Goal: Task Accomplishment & Management: Complete application form

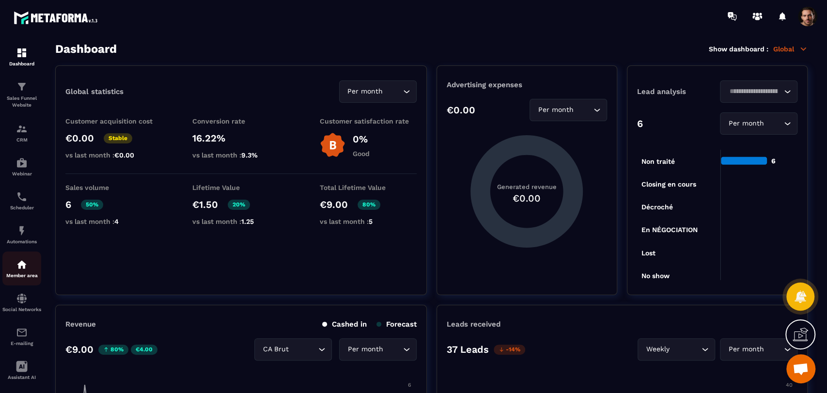
click at [30, 270] on div "Member area" at bounding box center [21, 268] width 39 height 19
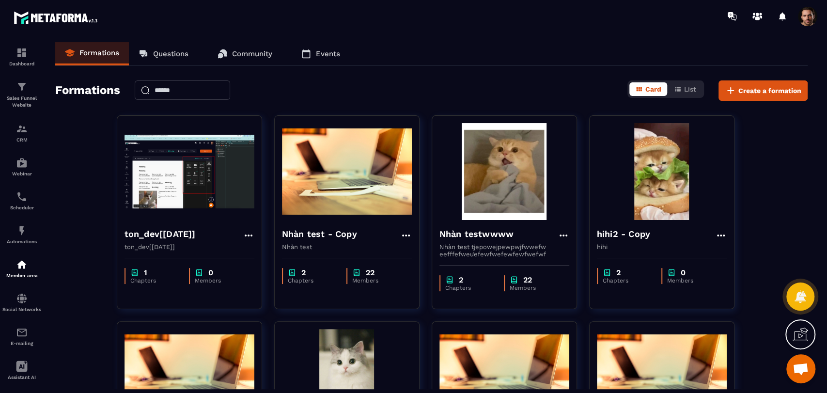
click at [336, 44] on link "Events" at bounding box center [321, 53] width 58 height 23
click at [336, 52] on p "Events" at bounding box center [328, 53] width 24 height 9
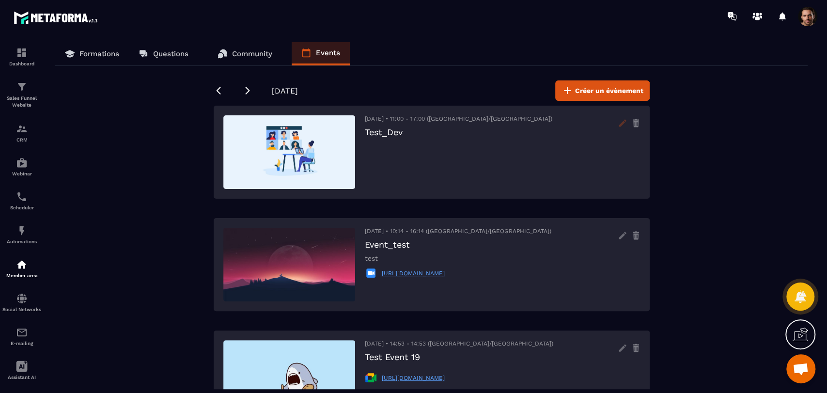
click at [621, 124] on icon at bounding box center [622, 122] width 7 height 7
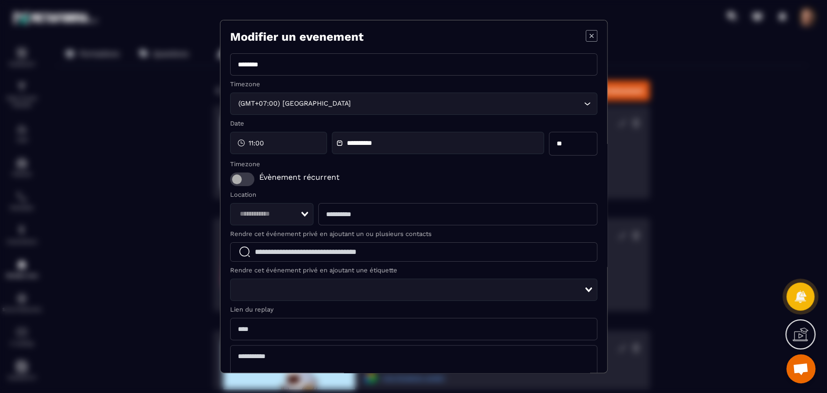
click at [586, 39] on icon "Modal window" at bounding box center [592, 36] width 12 height 12
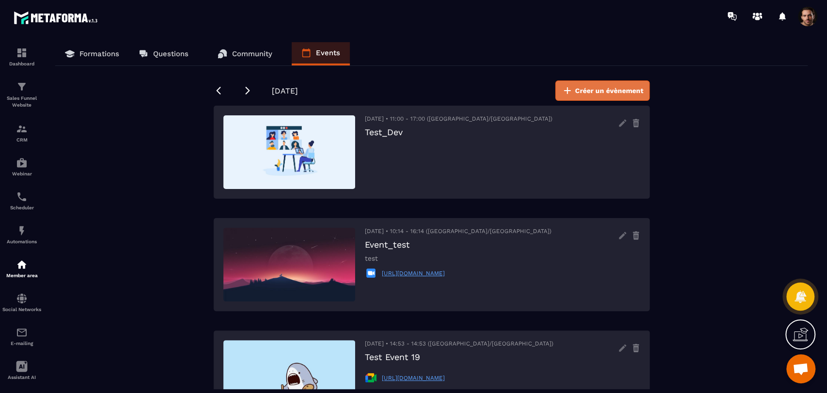
click at [613, 90] on span "Créer un évènement" at bounding box center [609, 91] width 68 height 10
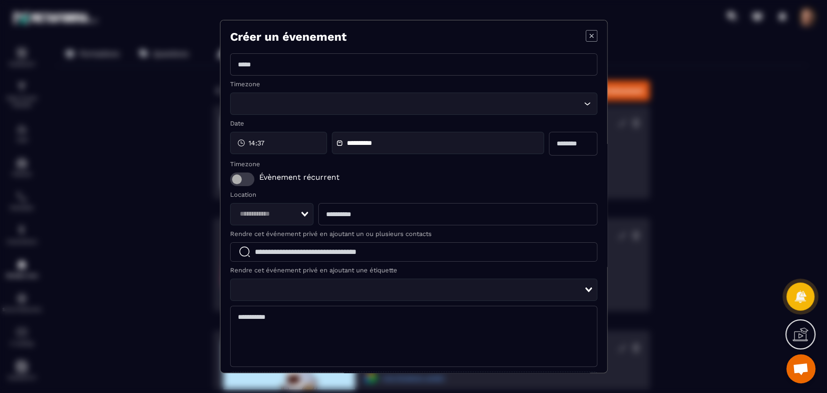
click at [366, 68] on input "Modal window" at bounding box center [413, 64] width 367 height 22
type input "**********"
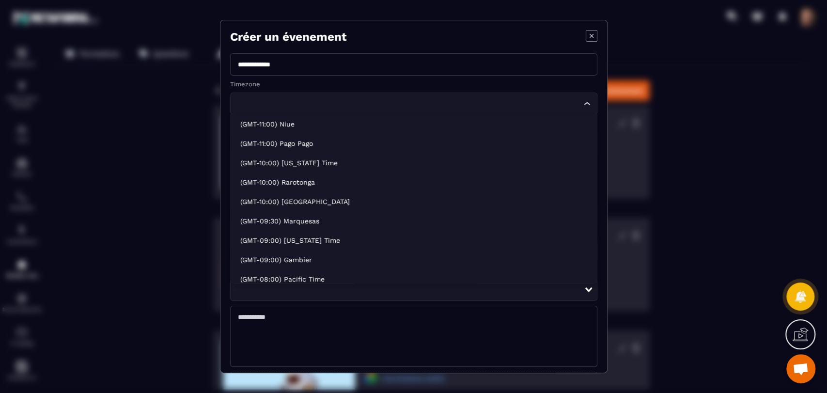
click at [362, 107] on input "Search for option" at bounding box center [408, 103] width 345 height 11
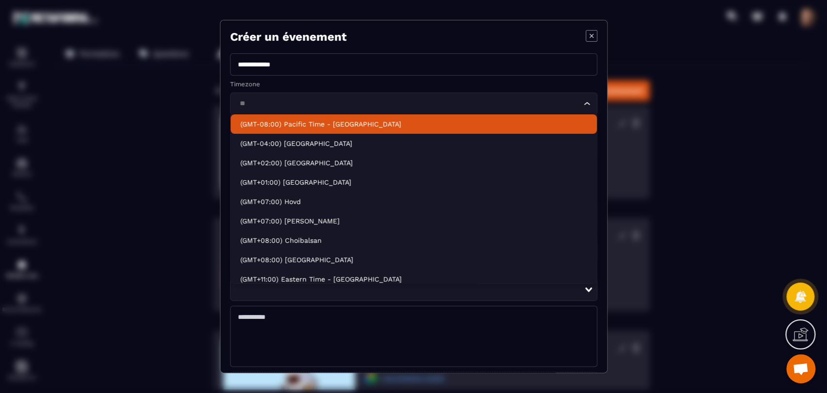
click at [317, 216] on li "(GMT+07:00) Ho Chi Minh" at bounding box center [414, 220] width 366 height 19
type input "**"
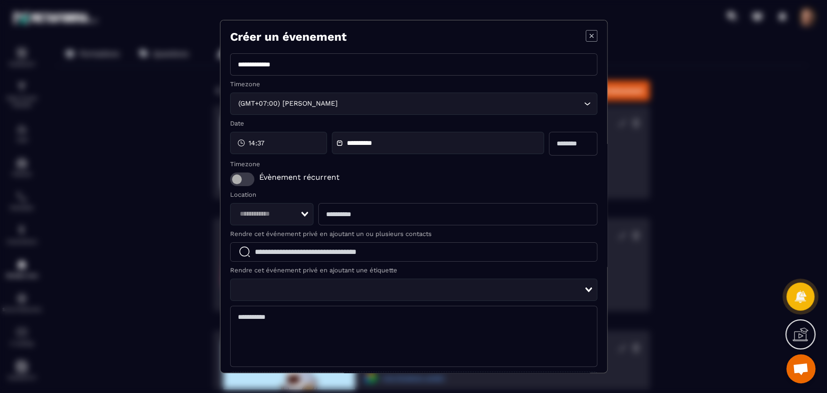
click at [240, 184] on span "Modal window" at bounding box center [242, 179] width 24 height 14
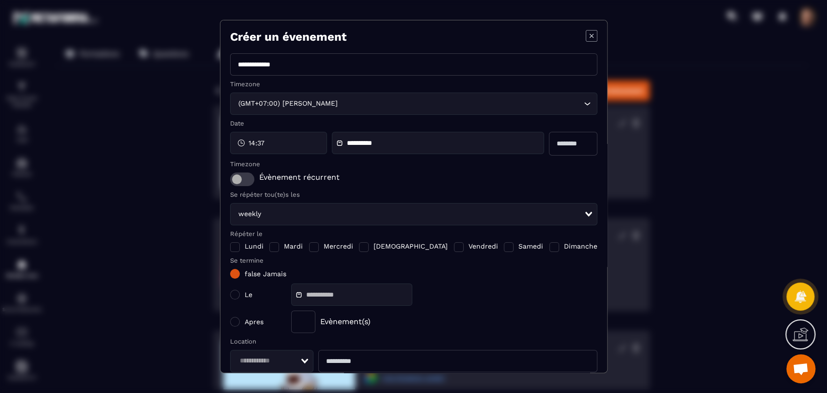
click at [239, 184] on span "Modal window" at bounding box center [242, 179] width 24 height 14
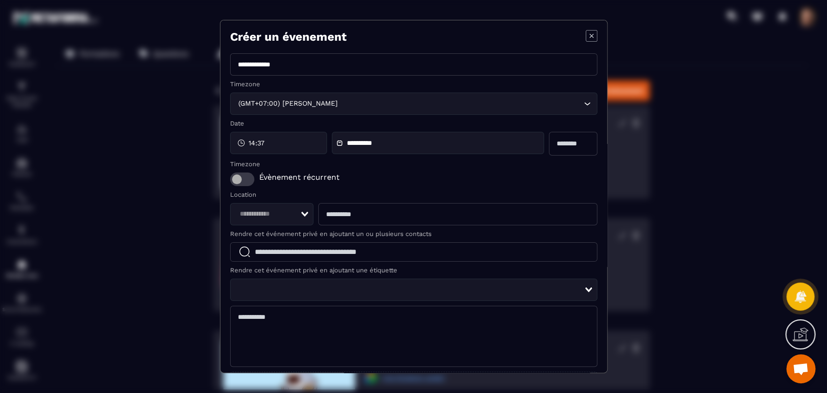
click at [275, 218] on input "Search for option" at bounding box center [268, 214] width 64 height 11
click at [271, 235] on span "meet" at bounding box center [263, 235] width 17 height 10
click at [386, 217] on input "Modal window" at bounding box center [457, 214] width 279 height 22
type input "**********"
click at [476, 186] on div "Évènement récurrent" at bounding box center [413, 179] width 367 height 14
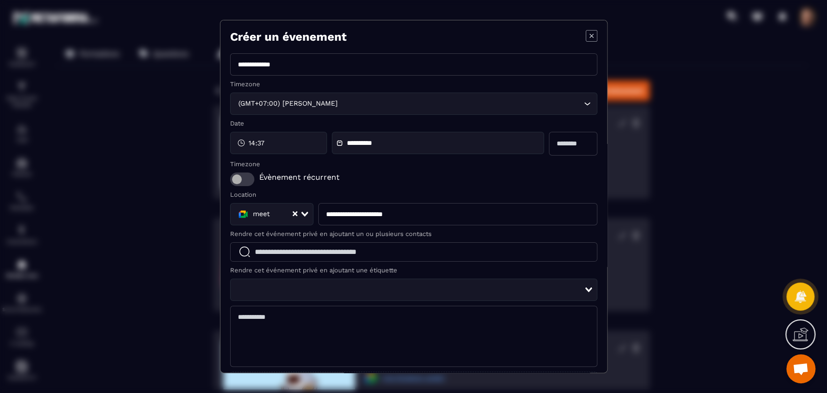
scroll to position [97, 0]
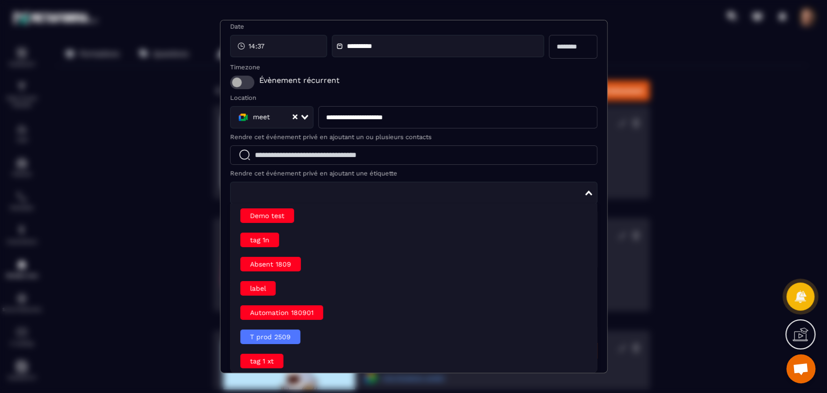
click at [315, 192] on input "Search for option" at bounding box center [410, 192] width 348 height 11
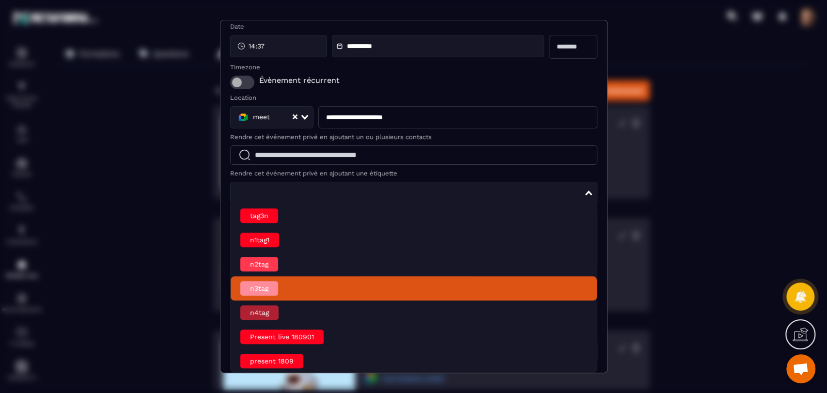
scroll to position [100, 0]
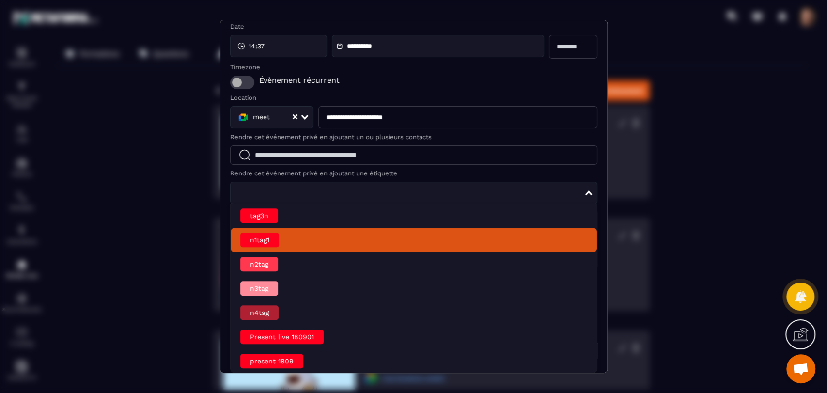
click at [263, 243] on div "n1tag1" at bounding box center [259, 239] width 39 height 15
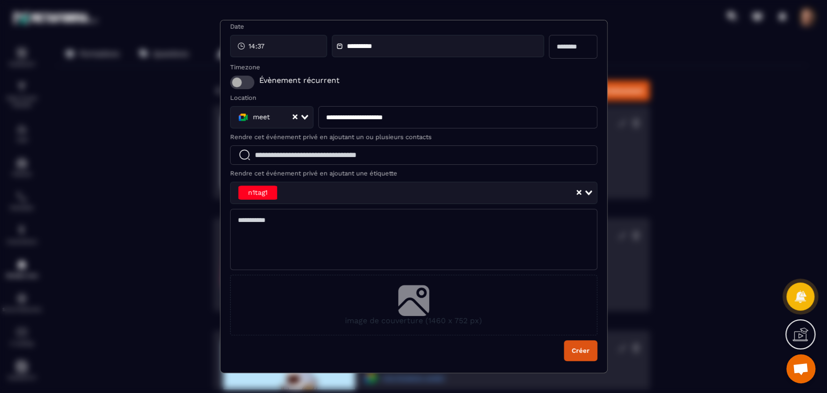
scroll to position [97, 0]
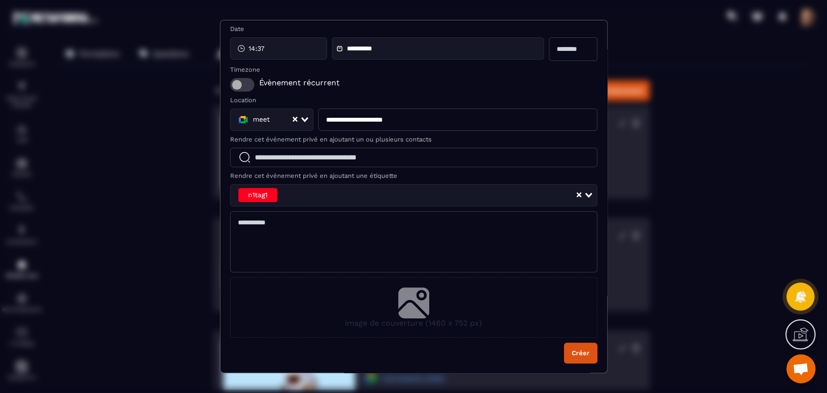
click at [576, 358] on button "Créer" at bounding box center [580, 352] width 33 height 21
click at [574, 352] on button "Créer" at bounding box center [580, 352] width 33 height 21
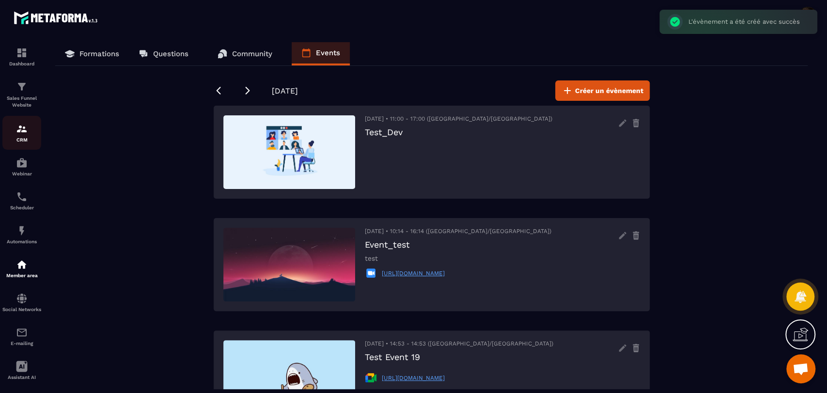
click at [16, 135] on div "CRM" at bounding box center [21, 132] width 39 height 19
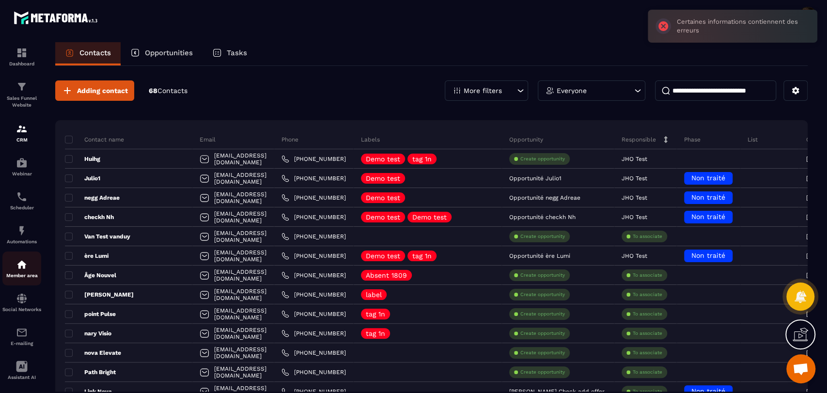
click at [26, 273] on div "Member area" at bounding box center [21, 268] width 39 height 19
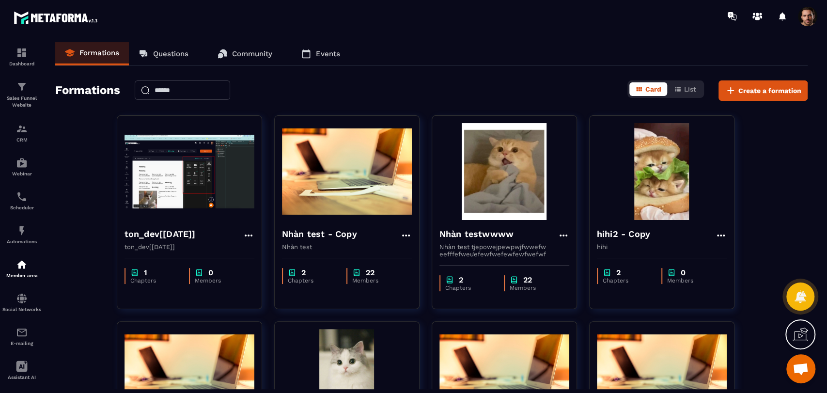
click at [324, 59] on link "Events" at bounding box center [321, 53] width 58 height 23
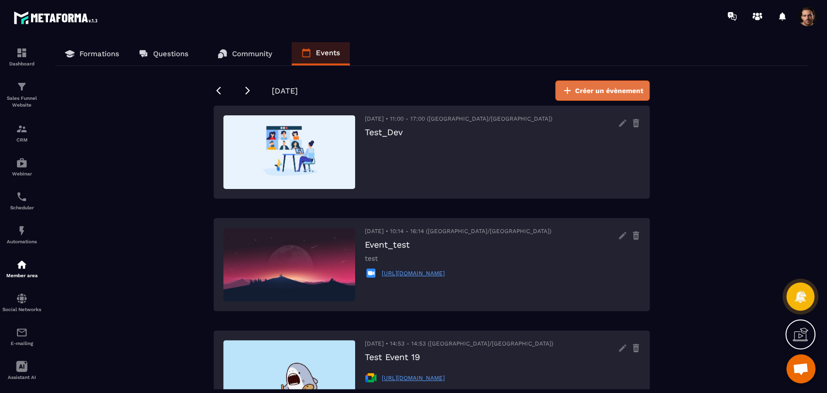
click at [598, 94] on span "Créer un évènement" at bounding box center [609, 91] width 68 height 10
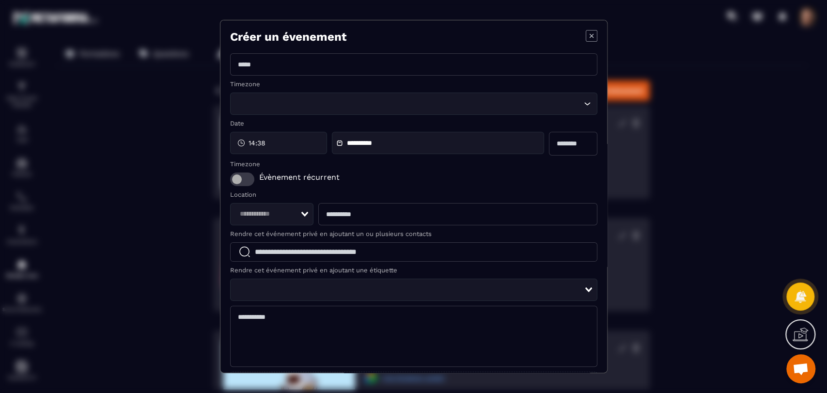
click at [404, 64] on input "Modal window" at bounding box center [413, 64] width 367 height 22
type input "*"
click at [245, 66] on input "*********" at bounding box center [413, 64] width 367 height 22
type input "**********"
click at [294, 101] on input "Search for option" at bounding box center [408, 103] width 345 height 11
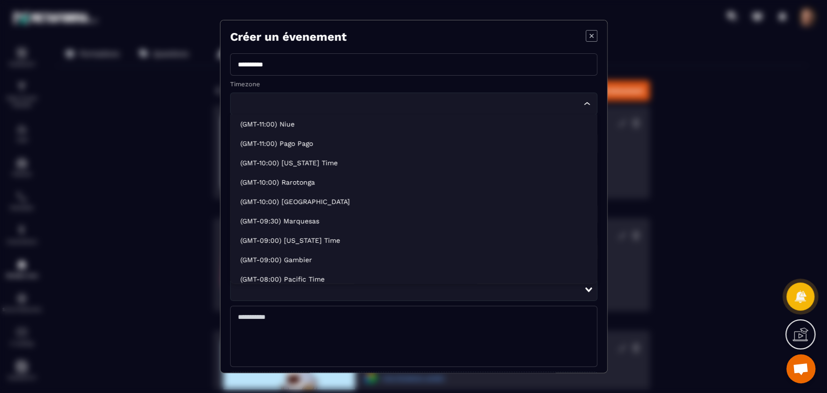
click at [318, 86] on label "Timezone" at bounding box center [413, 83] width 367 height 7
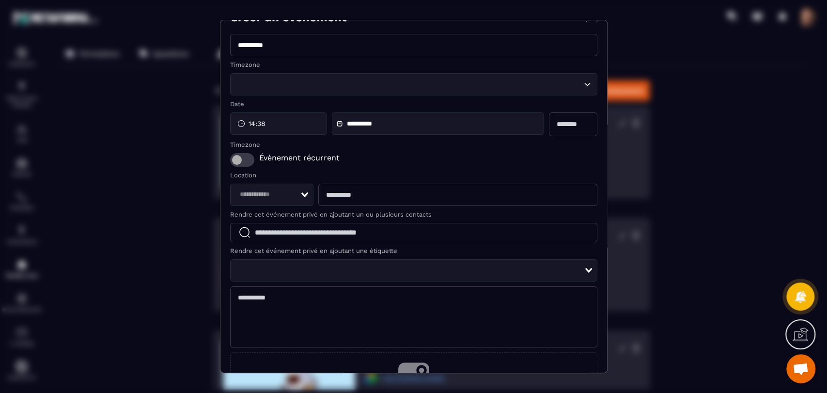
scroll to position [20, 0]
click at [275, 196] on input "Search for option" at bounding box center [268, 193] width 64 height 11
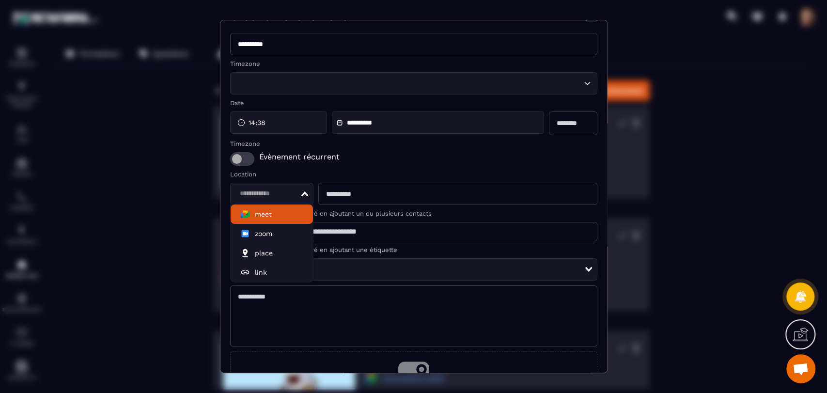
click at [271, 209] on li "meet" at bounding box center [272, 213] width 83 height 19
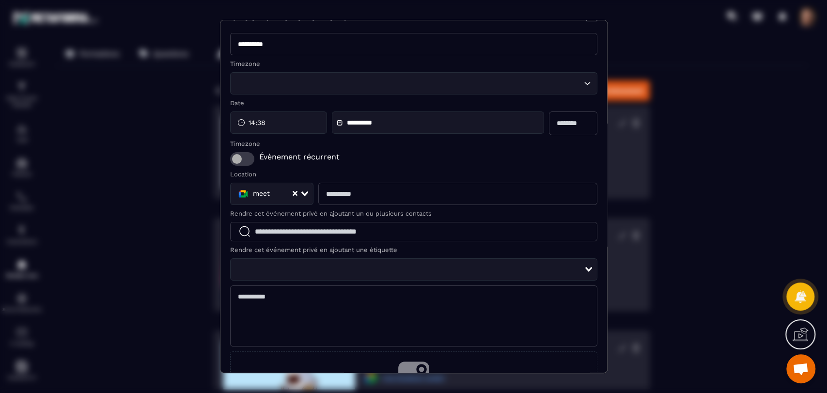
click at [343, 196] on input "Modal window" at bounding box center [457, 194] width 279 height 22
type input "**********"
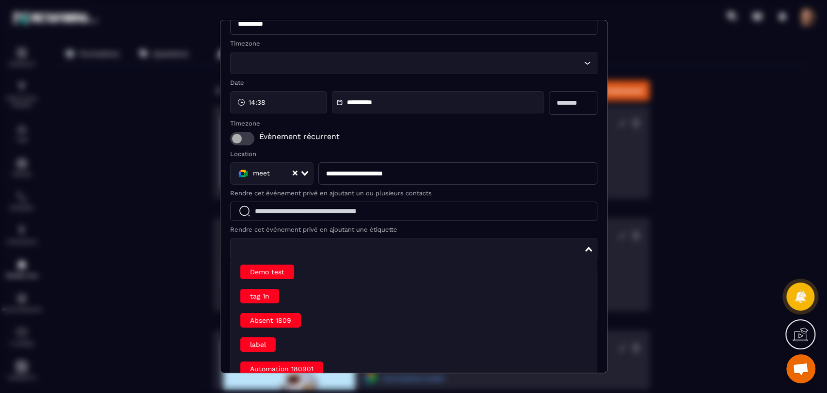
click at [380, 257] on div "Loading..." at bounding box center [413, 249] width 367 height 22
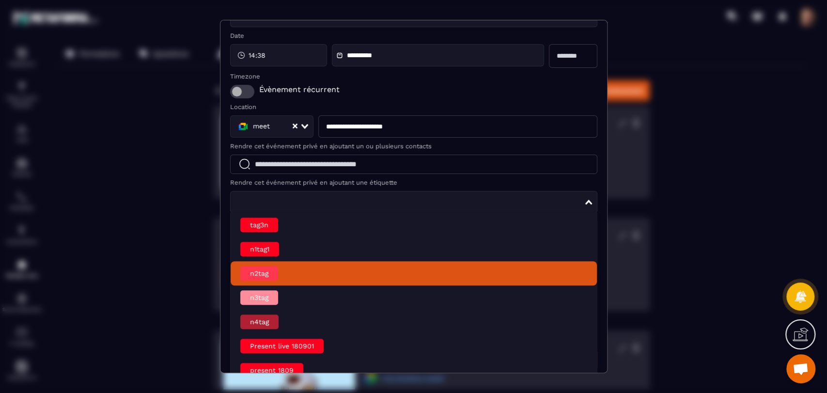
scroll to position [100, 0]
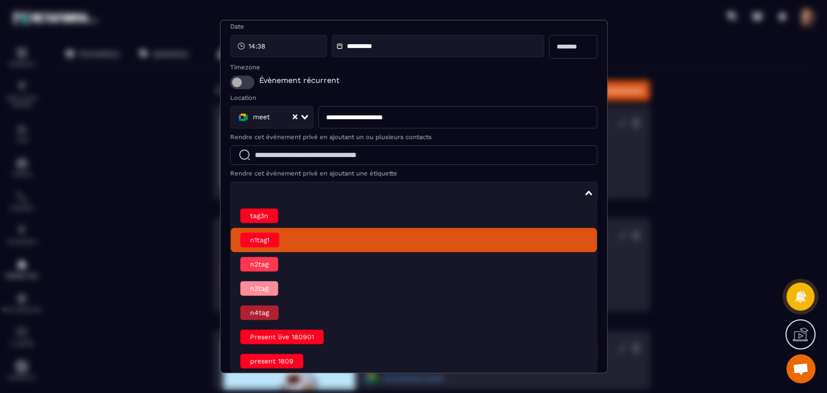
click at [271, 238] on div "n1tag1" at bounding box center [259, 239] width 39 height 15
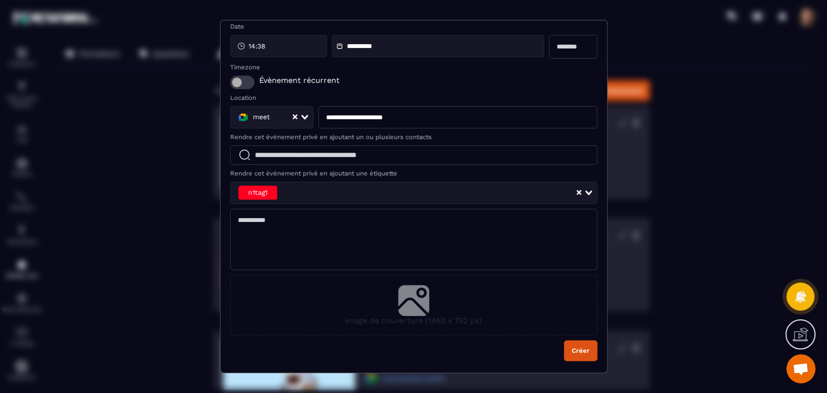
scroll to position [97, 0]
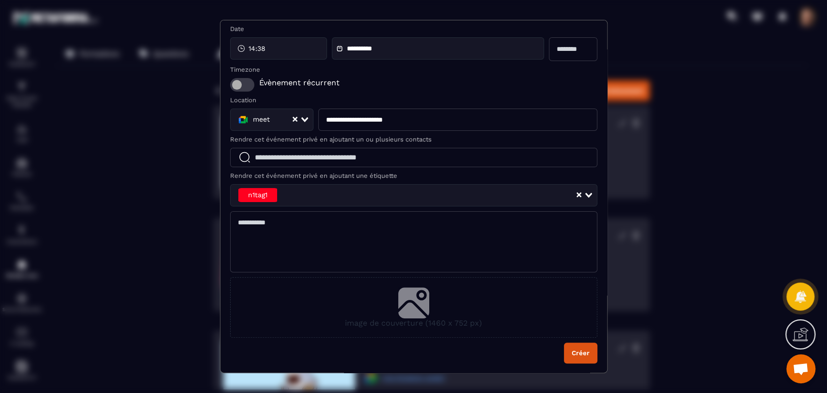
click at [398, 312] on icon "Modal window" at bounding box center [413, 302] width 31 height 31
click at [0, 0] on input "image de couverture (1460 x 752 px)" at bounding box center [0, 0] width 0 height 0
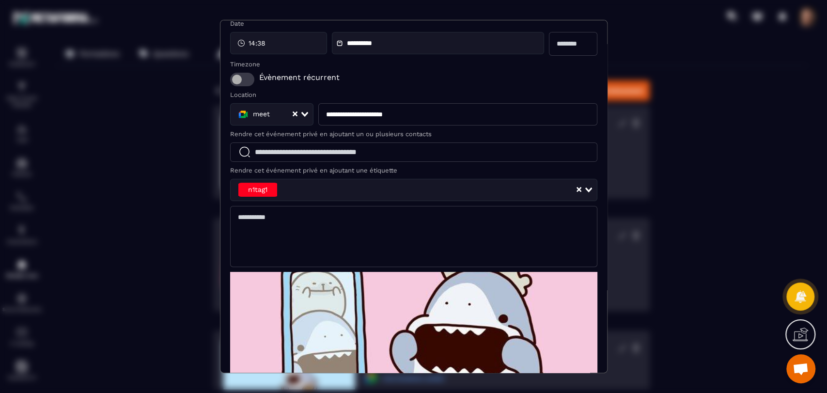
scroll to position [184, 0]
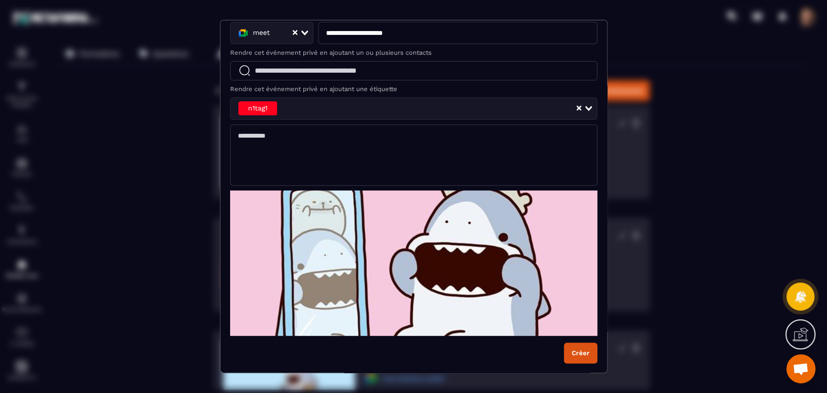
click at [555, 353] on form "**********" at bounding box center [413, 117] width 367 height 491
click at [566, 352] on button "Créer" at bounding box center [580, 352] width 33 height 21
click at [582, 351] on button "Créer" at bounding box center [580, 352] width 33 height 21
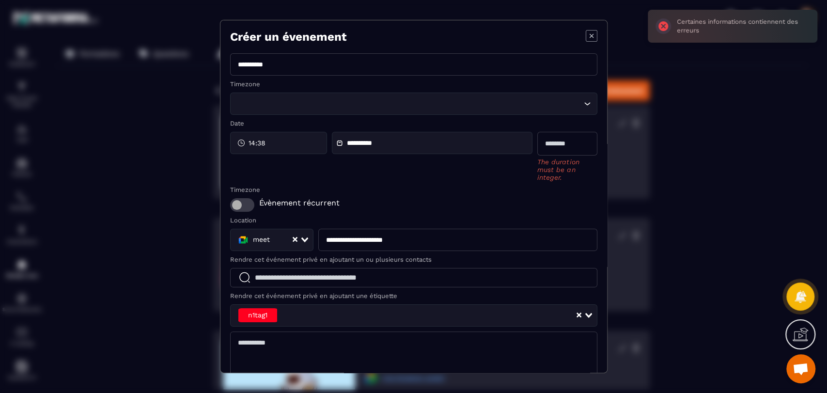
click at [579, 352] on textarea "Modal window" at bounding box center [413, 361] width 367 height 61
click at [558, 147] on input "Modal window" at bounding box center [567, 144] width 60 height 24
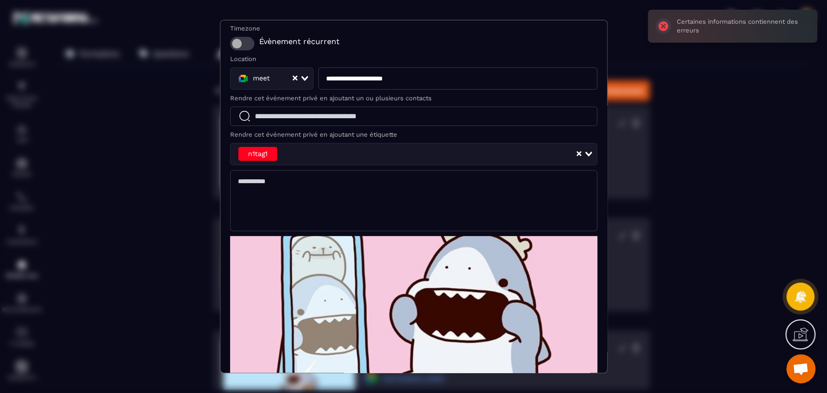
scroll to position [211, 0]
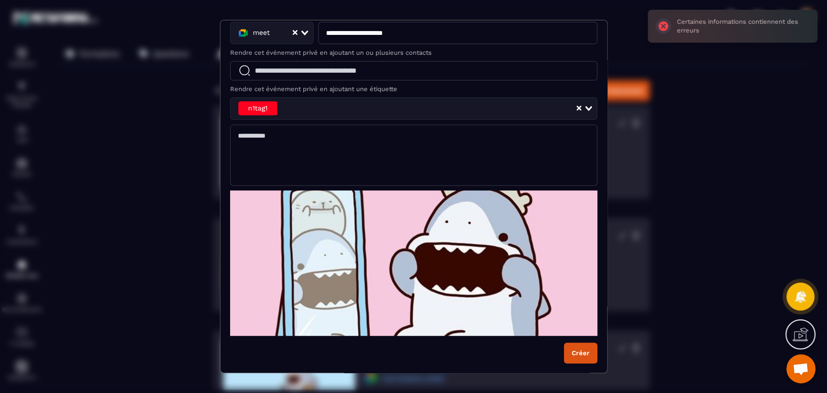
type input "*"
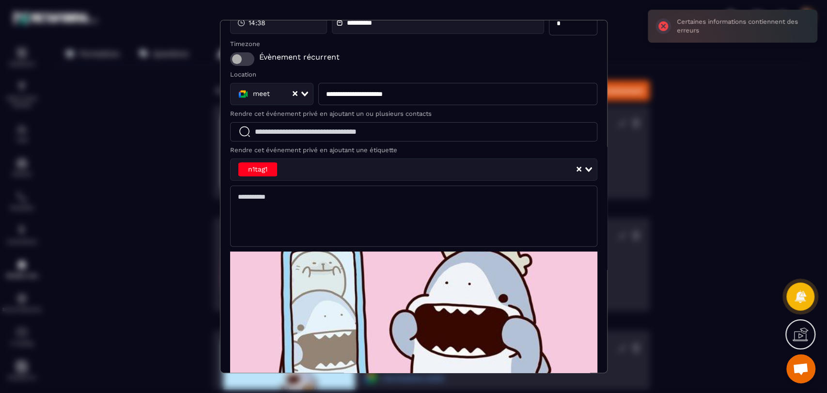
click at [564, 349] on img "Modal window" at bounding box center [413, 323] width 367 height 145
click at [0, 0] on input "Modal window" at bounding box center [0, 0] width 0 height 0
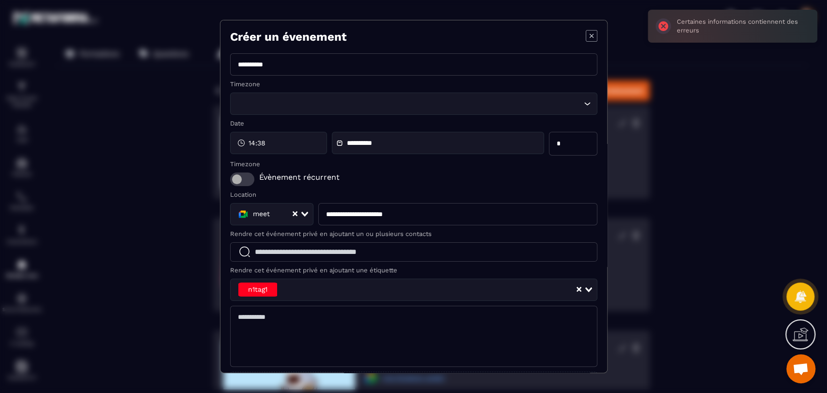
scroll to position [97, 0]
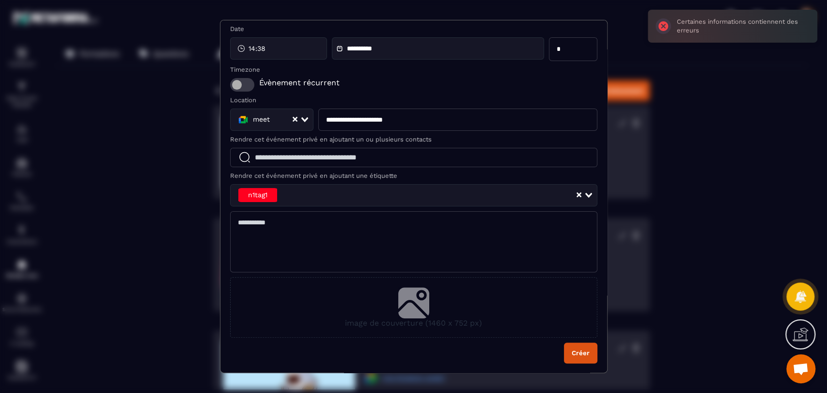
click at [413, 311] on icon "Modal window" at bounding box center [412, 305] width 28 height 26
click at [0, 0] on input "image de couverture (1460 x 752 px)" at bounding box center [0, 0] width 0 height 0
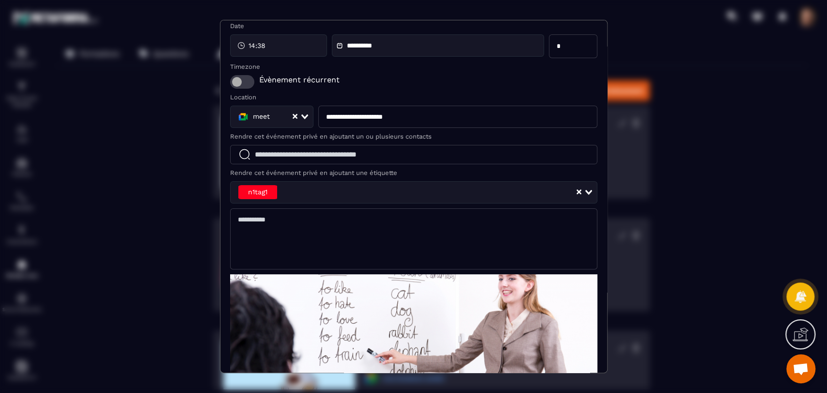
scroll to position [0, 0]
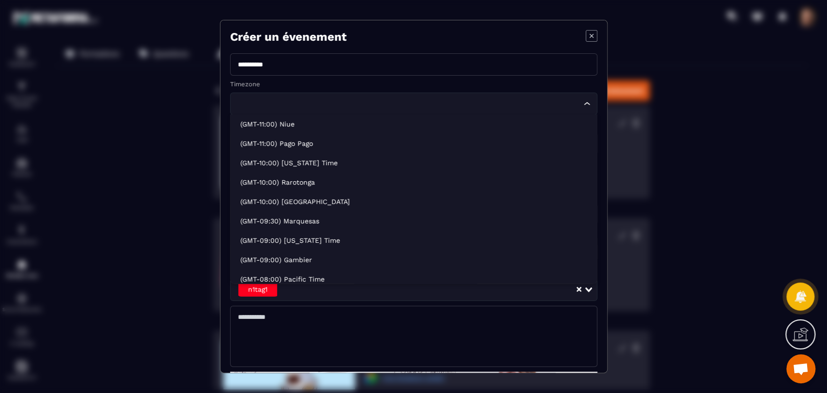
click at [436, 106] on input "Search for option" at bounding box center [408, 103] width 345 height 11
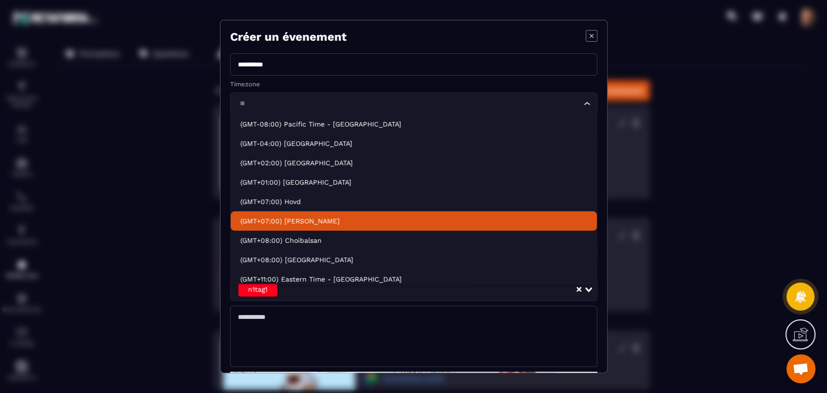
click at [332, 218] on p "(GMT+07:00) Ho Chi Minh" at bounding box center [413, 221] width 347 height 10
type input "**"
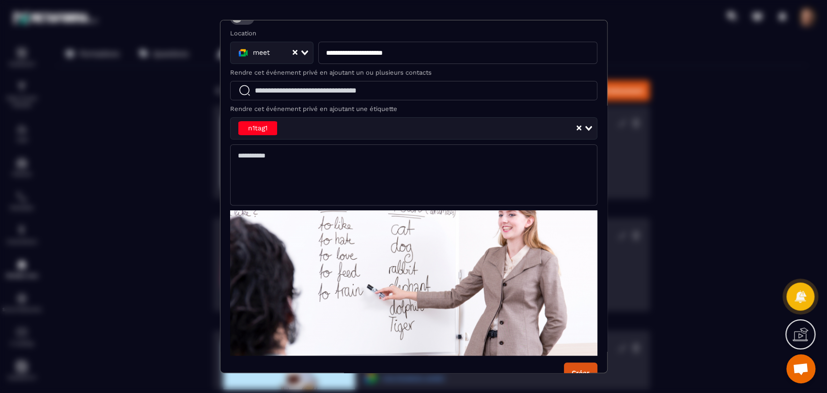
scroll to position [184, 0]
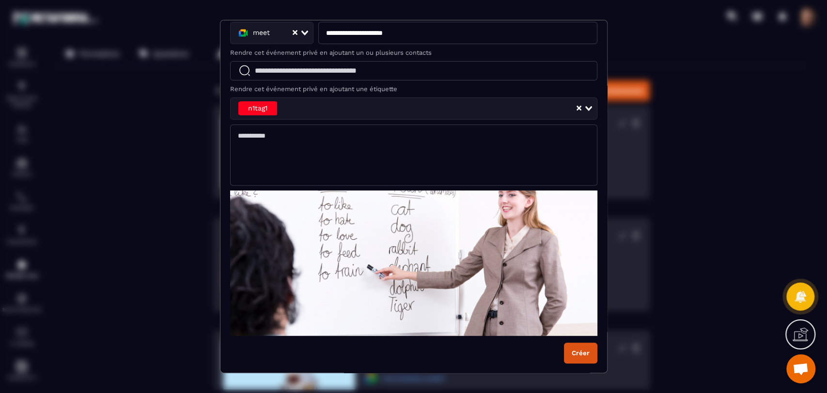
click at [567, 357] on button "Créer" at bounding box center [580, 352] width 33 height 21
click at [569, 355] on button "Créer" at bounding box center [580, 352] width 33 height 21
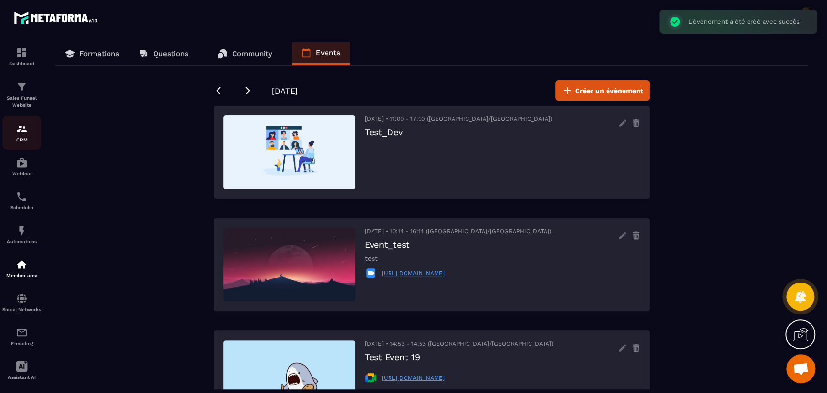
click at [17, 137] on p "CRM" at bounding box center [21, 139] width 39 height 5
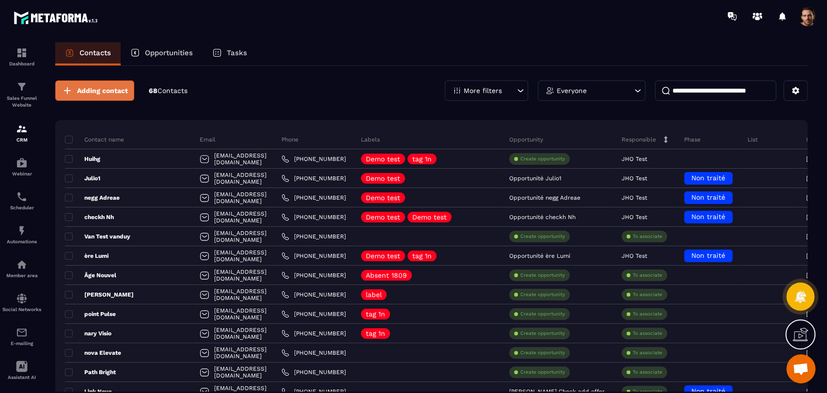
click at [95, 92] on span "Adding contact" at bounding box center [102, 91] width 51 height 10
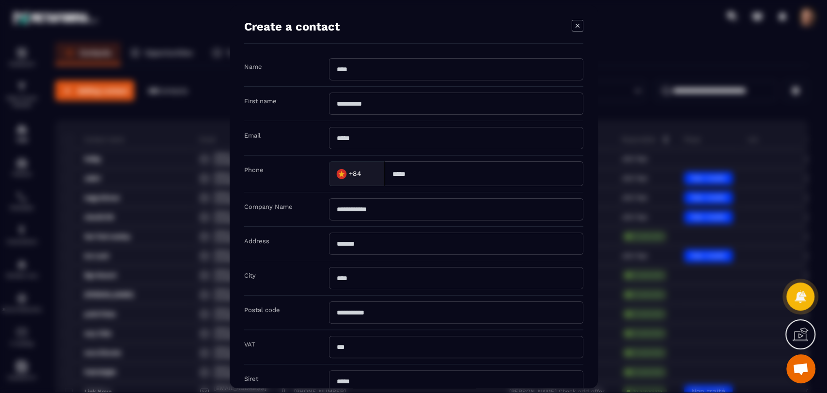
click at [403, 68] on input "Modal window" at bounding box center [456, 69] width 254 height 22
type input "***"
click at [342, 102] on input "Modal window" at bounding box center [456, 104] width 254 height 22
type input "****"
click at [355, 140] on input "Modal window" at bounding box center [456, 138] width 254 height 22
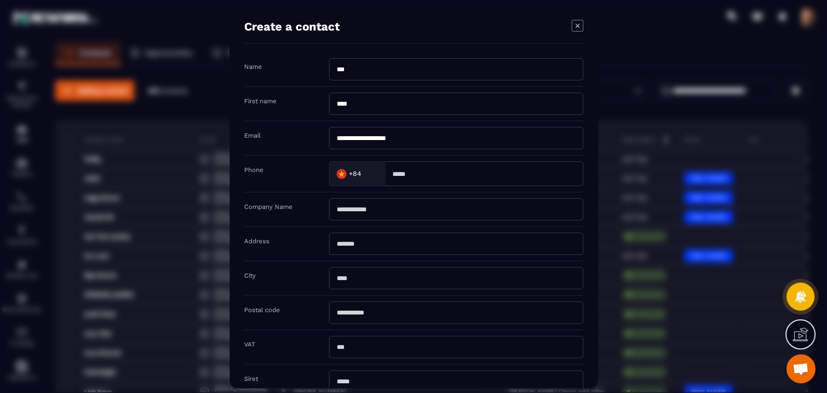
type input "**********"
drag, startPoint x: 477, startPoint y: 156, endPoint x: 483, endPoint y: 176, distance: 21.3
click at [477, 157] on div "Phone +84 Loading..." at bounding box center [413, 173] width 339 height 37
click at [483, 176] on input "Modal window" at bounding box center [484, 173] width 199 height 25
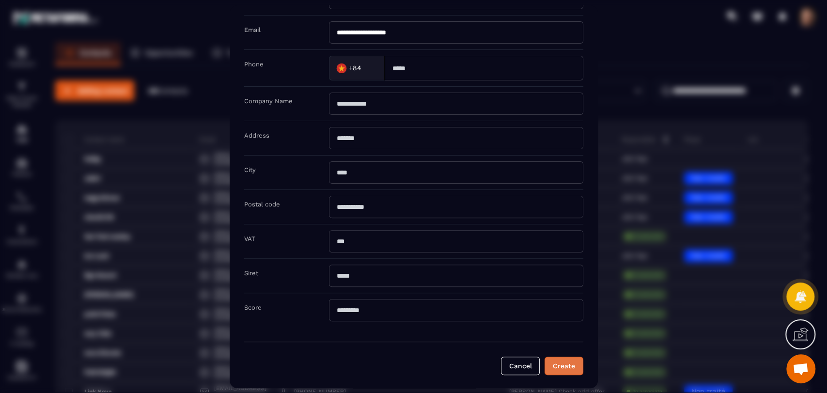
click at [550, 356] on button "Create" at bounding box center [563, 365] width 39 height 18
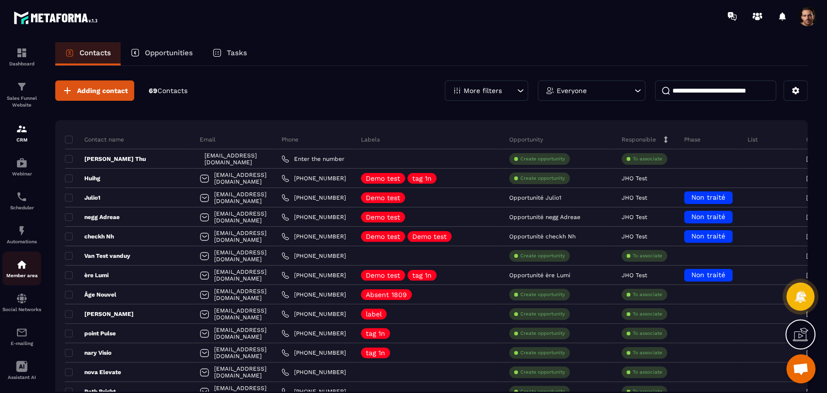
click at [15, 274] on p "Member area" at bounding box center [21, 275] width 39 height 5
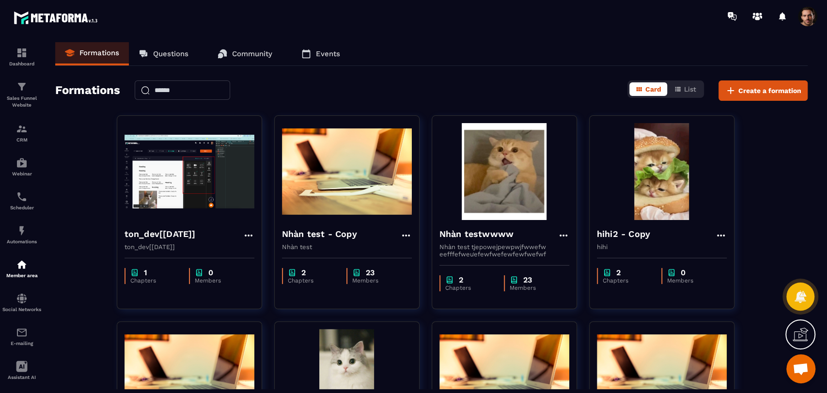
click at [336, 52] on p "Events" at bounding box center [328, 53] width 24 height 9
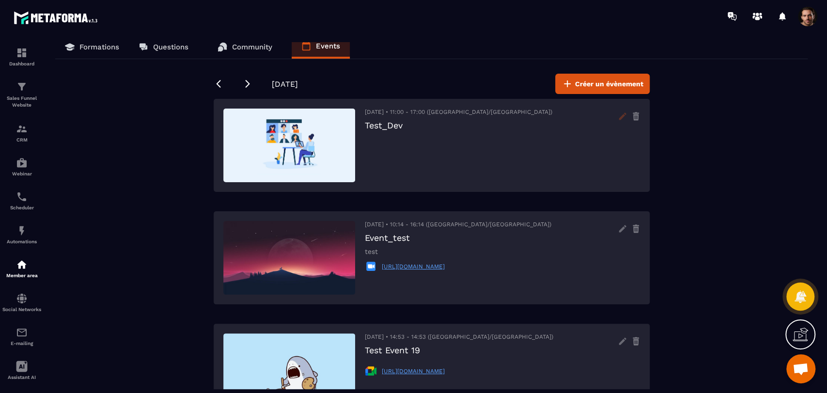
click at [620, 117] on icon at bounding box center [622, 115] width 7 height 7
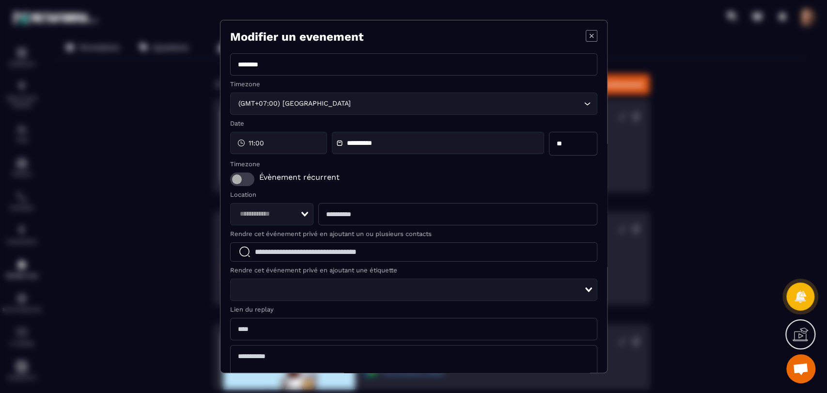
click at [586, 32] on icon "Modal window" at bounding box center [592, 36] width 12 height 12
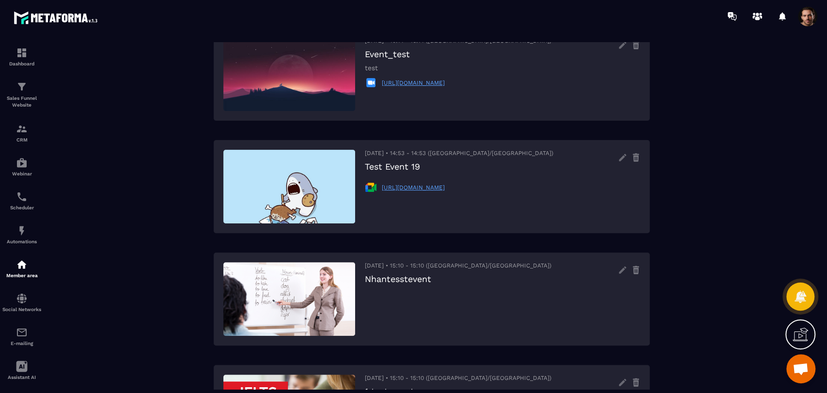
scroll to position [192, 0]
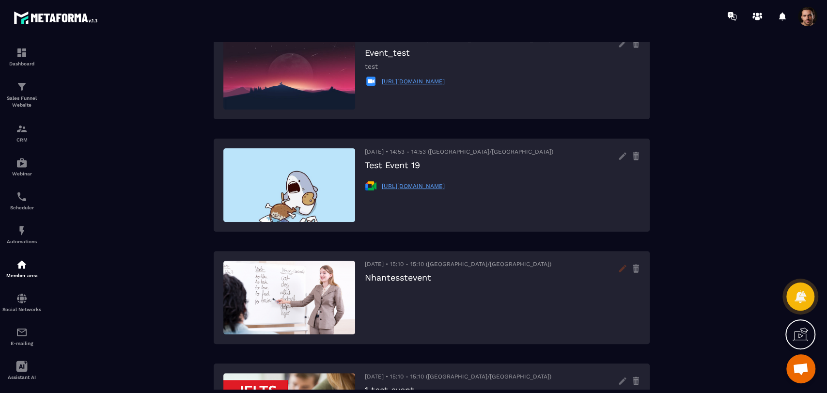
click at [619, 267] on icon at bounding box center [622, 268] width 15 height 15
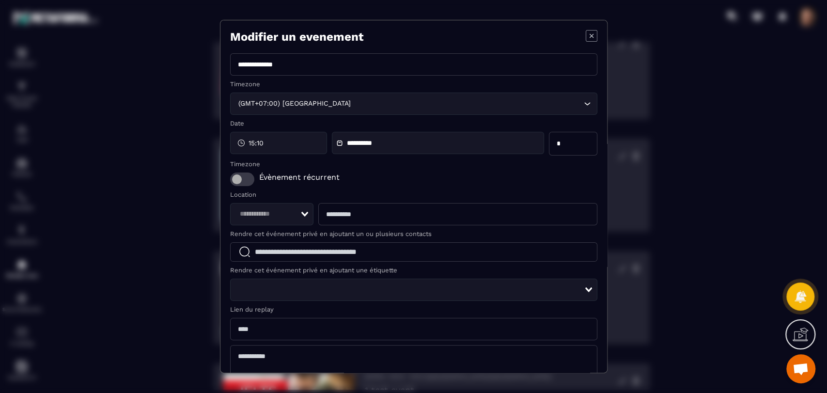
click at [586, 41] on div "Modal window" at bounding box center [592, 37] width 12 height 14
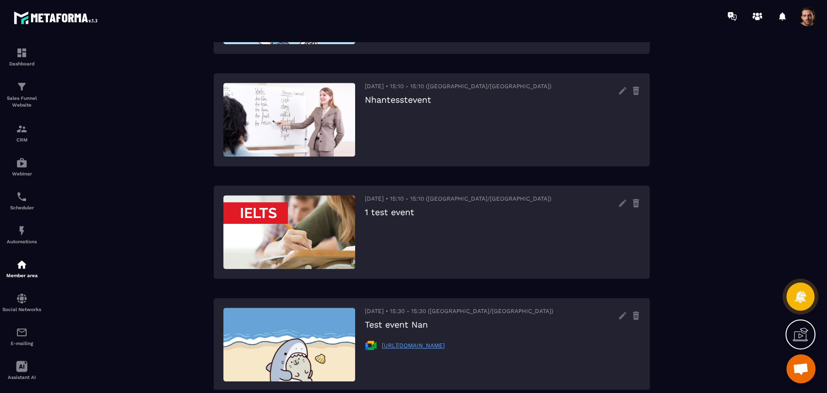
scroll to position [372, 0]
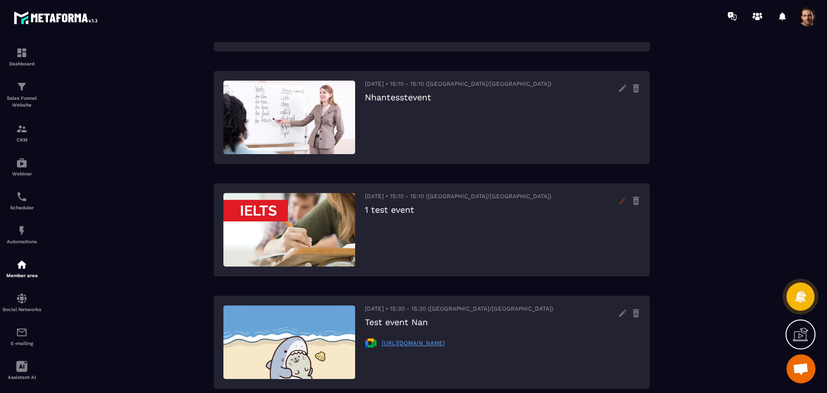
click at [620, 203] on icon at bounding box center [622, 200] width 15 height 15
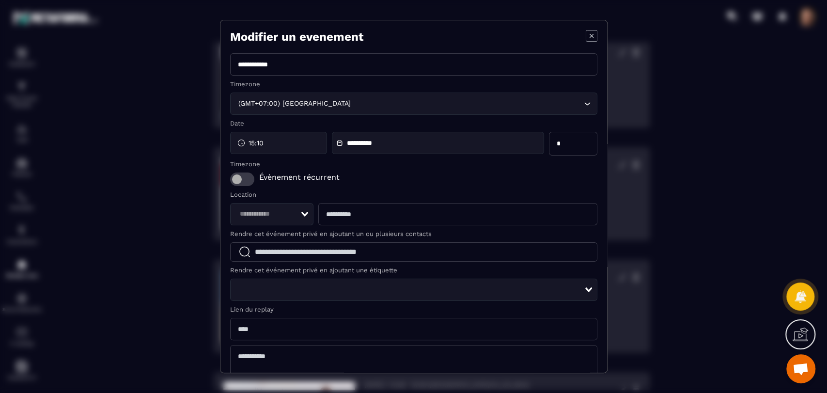
scroll to position [401, 0]
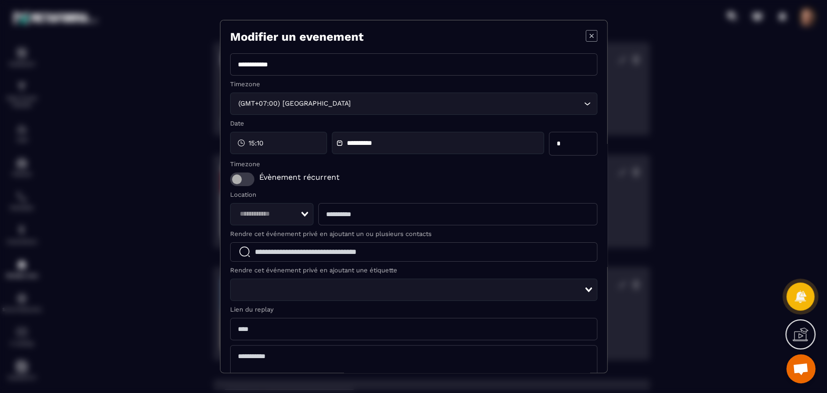
click at [586, 36] on icon "Modal window" at bounding box center [592, 36] width 12 height 12
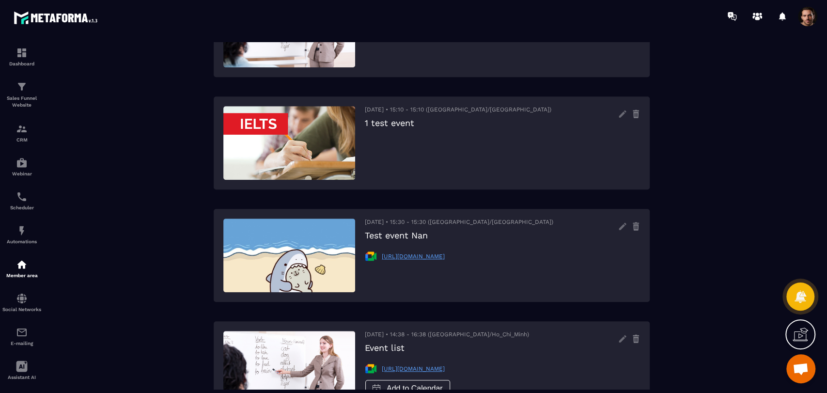
scroll to position [460, 0]
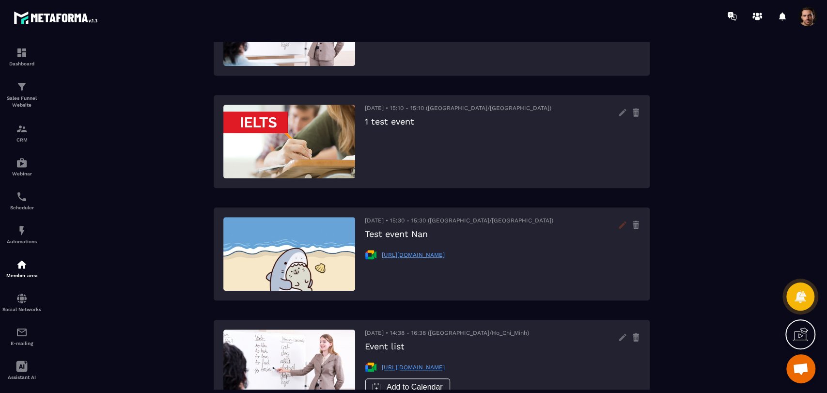
click at [619, 225] on icon at bounding box center [622, 224] width 7 height 7
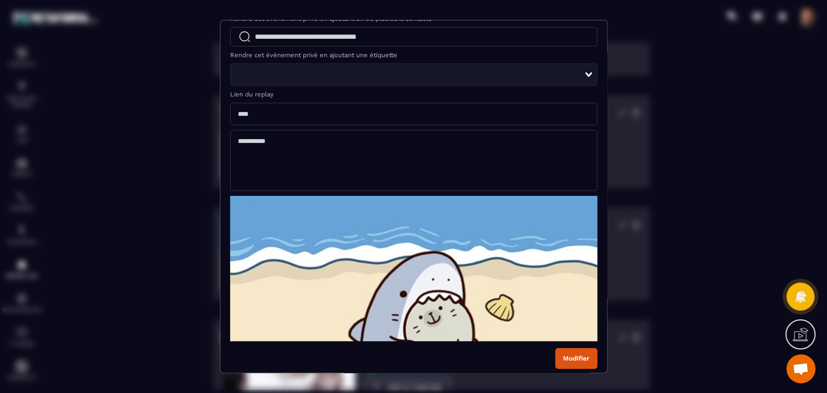
scroll to position [0, 0]
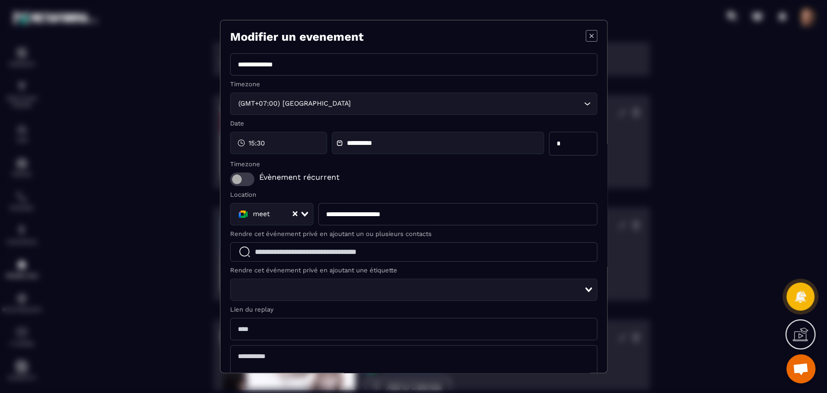
click at [586, 37] on icon "Modal window" at bounding box center [592, 36] width 12 height 12
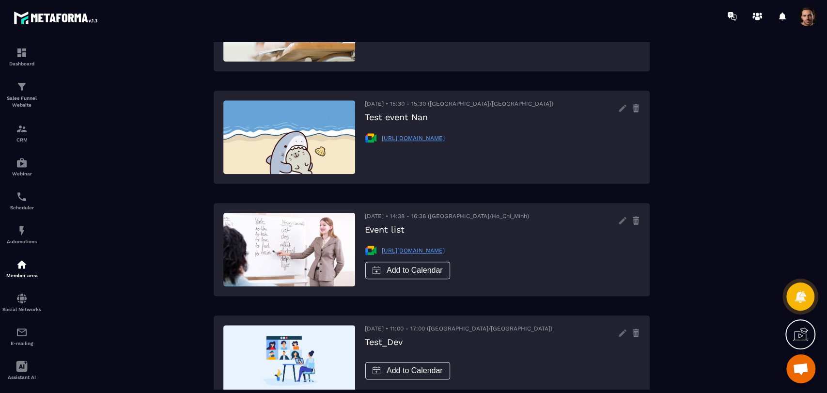
scroll to position [578, 0]
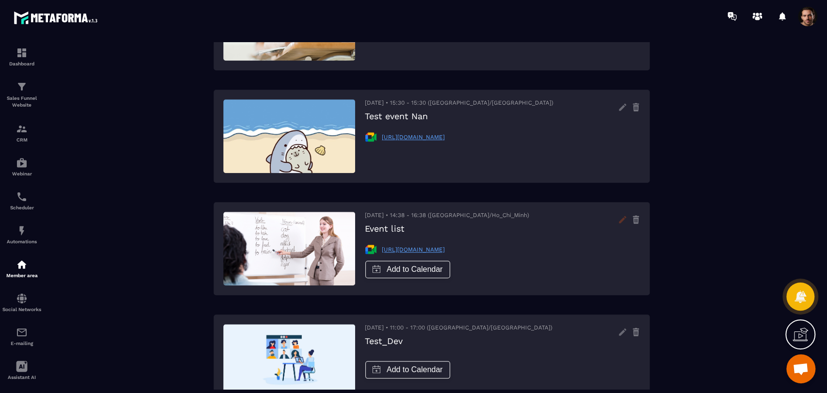
click at [617, 223] on icon at bounding box center [622, 219] width 15 height 15
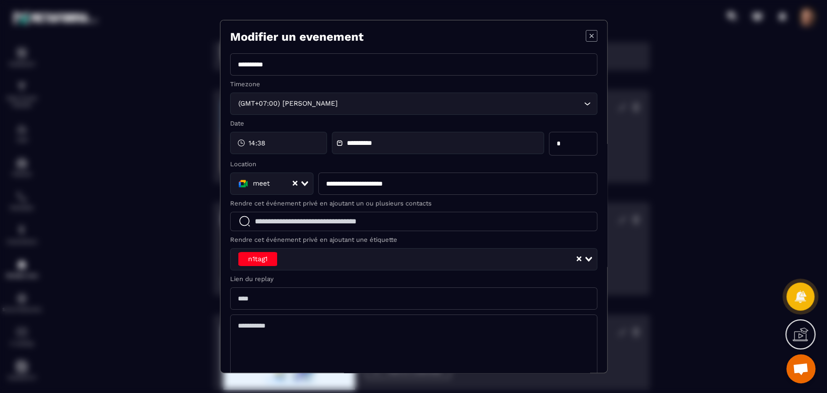
click at [586, 31] on icon "Modal window" at bounding box center [592, 36] width 12 height 12
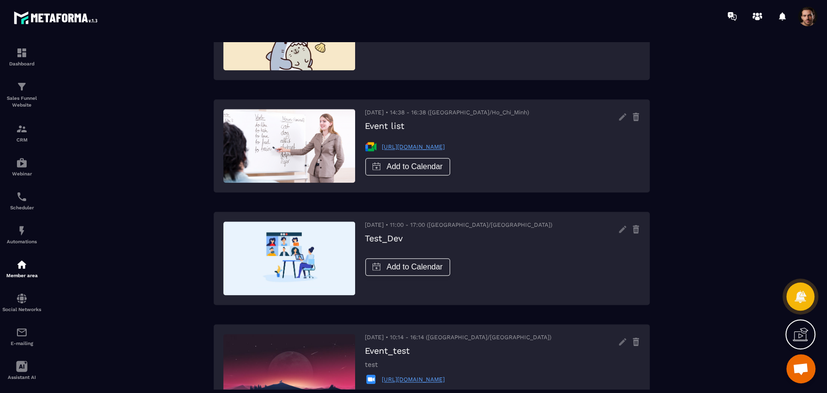
scroll to position [681, 0]
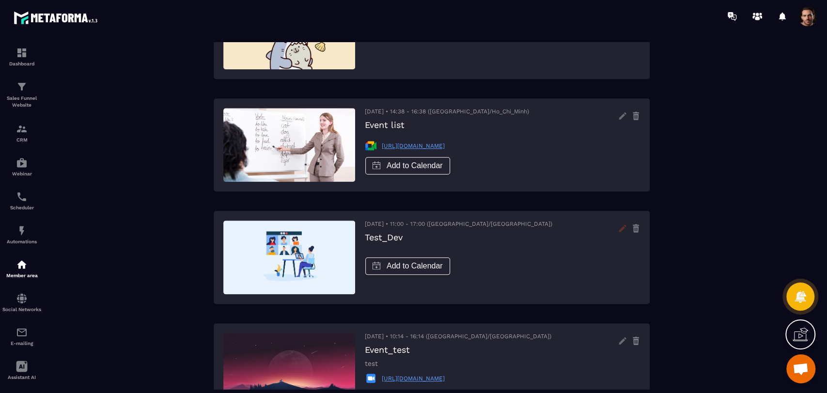
click at [625, 229] on icon at bounding box center [622, 227] width 15 height 15
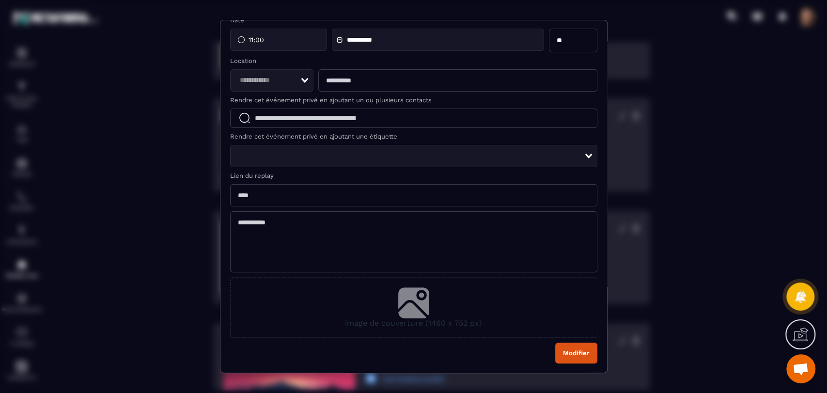
scroll to position [0, 0]
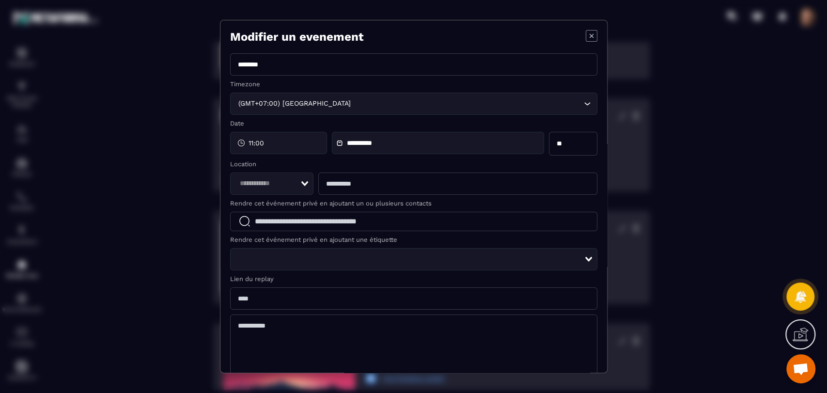
click at [586, 35] on icon "Modal window" at bounding box center [592, 36] width 12 height 12
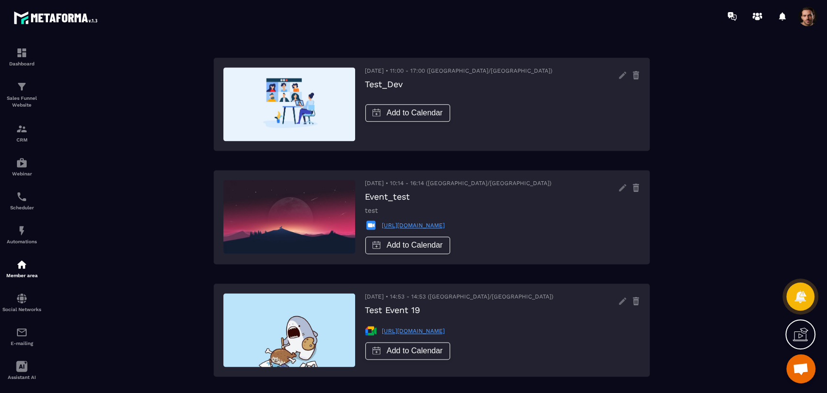
scroll to position [835, 0]
click at [617, 183] on icon at bounding box center [622, 186] width 15 height 15
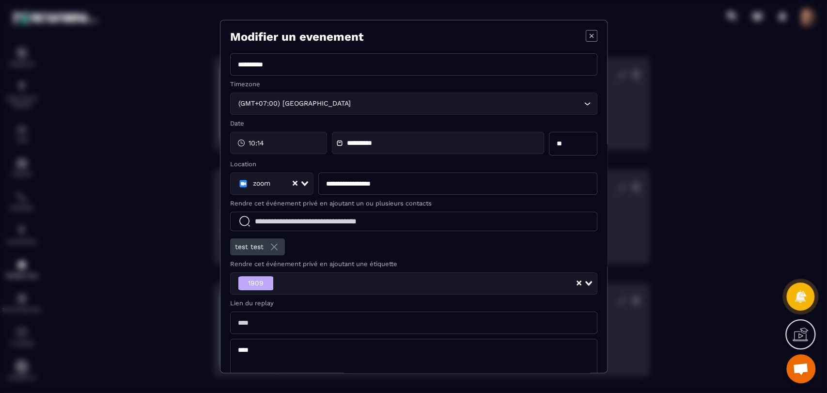
click at [586, 31] on icon "Modal window" at bounding box center [592, 36] width 12 height 12
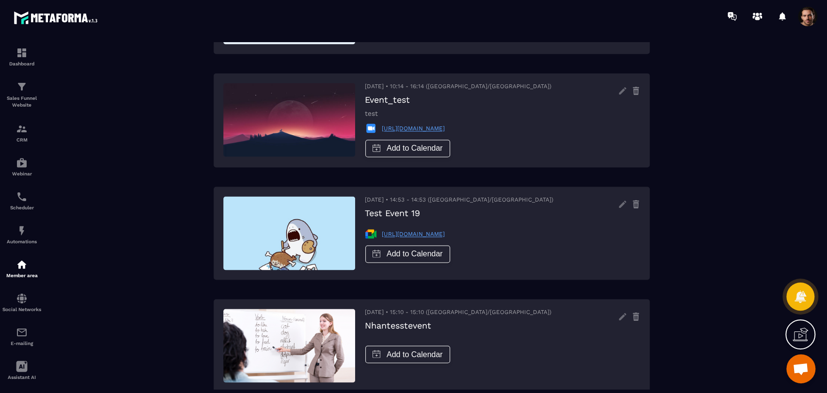
scroll to position [932, 0]
click at [619, 204] on icon at bounding box center [622, 203] width 15 height 15
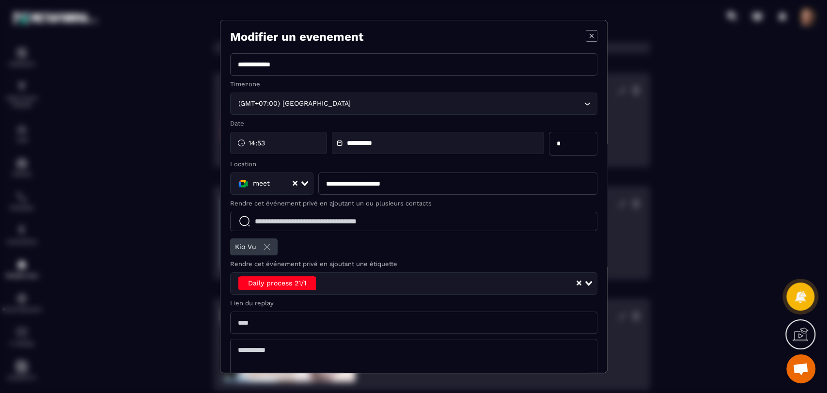
click at [586, 37] on icon "Modal window" at bounding box center [592, 36] width 12 height 12
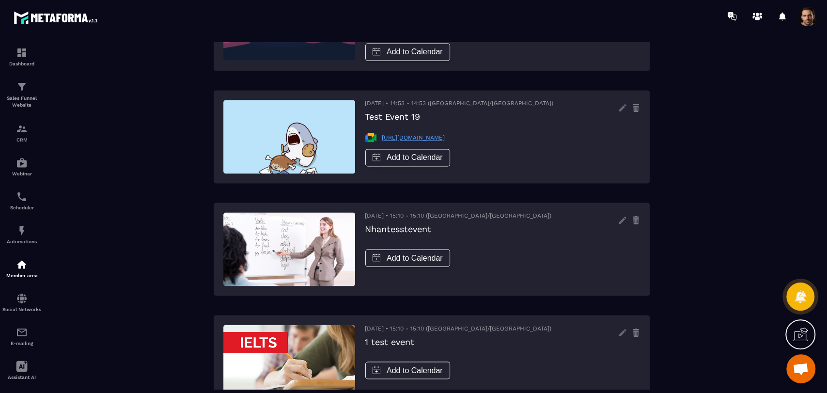
scroll to position [1086, 0]
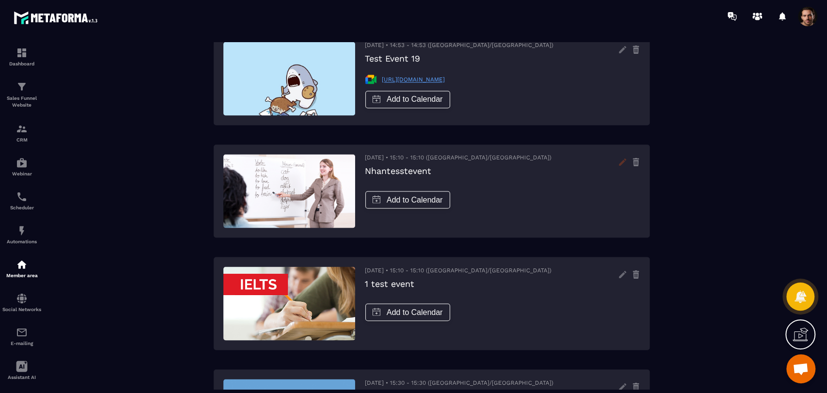
click at [619, 164] on icon at bounding box center [622, 161] width 7 height 7
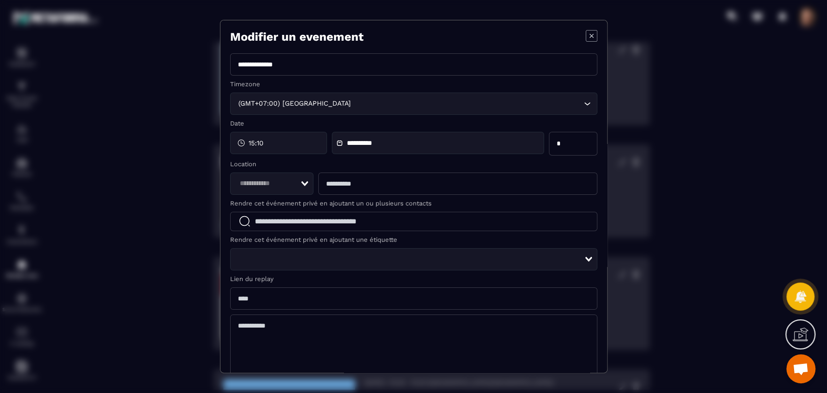
click at [586, 31] on icon "Modal window" at bounding box center [592, 36] width 12 height 12
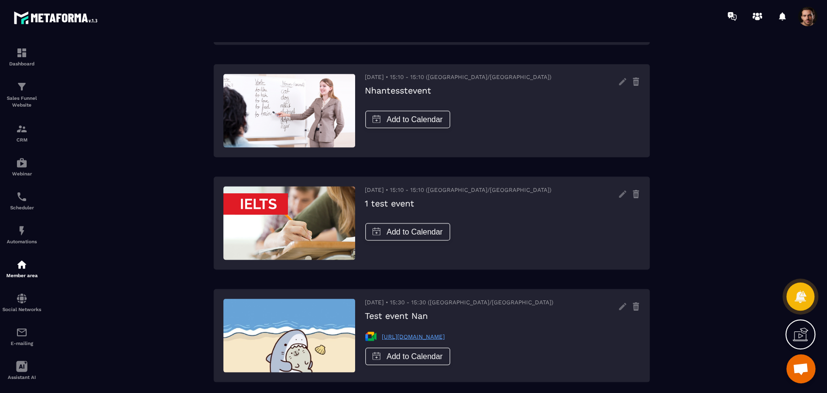
scroll to position [1167, 0]
click at [620, 193] on icon at bounding box center [622, 192] width 7 height 7
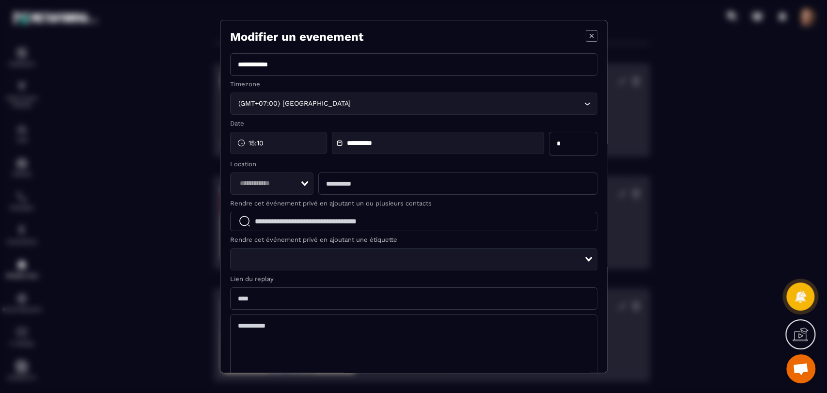
scroll to position [1168, 0]
click at [586, 32] on icon "Modal window" at bounding box center [592, 36] width 12 height 12
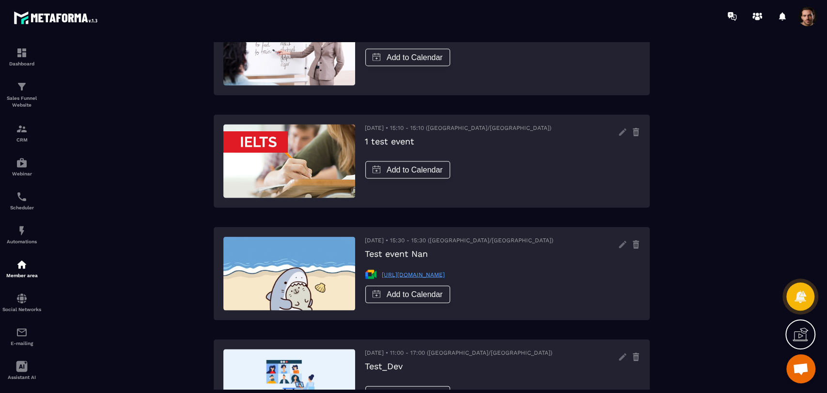
scroll to position [1229, 0]
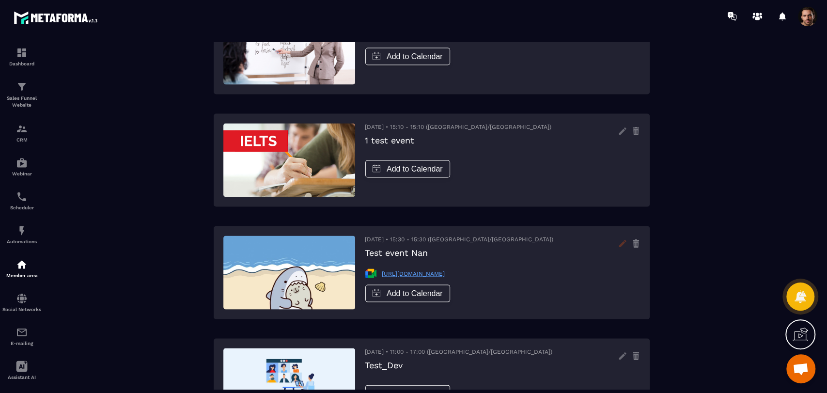
click at [626, 245] on icon at bounding box center [622, 242] width 15 height 15
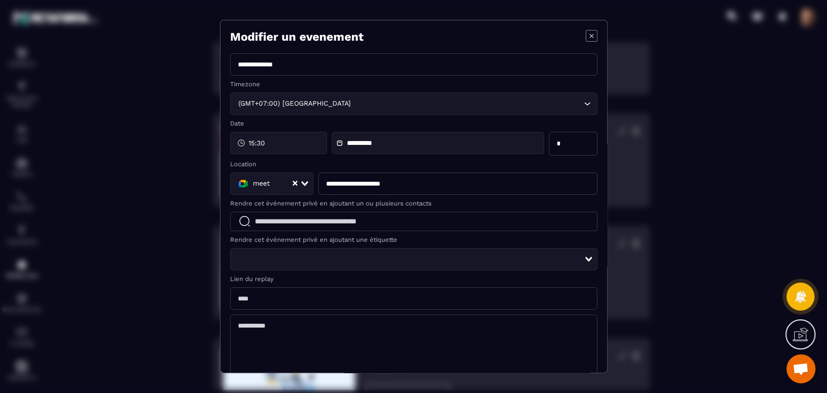
scroll to position [1229, 0]
click at [586, 32] on icon "Modal window" at bounding box center [592, 36] width 12 height 12
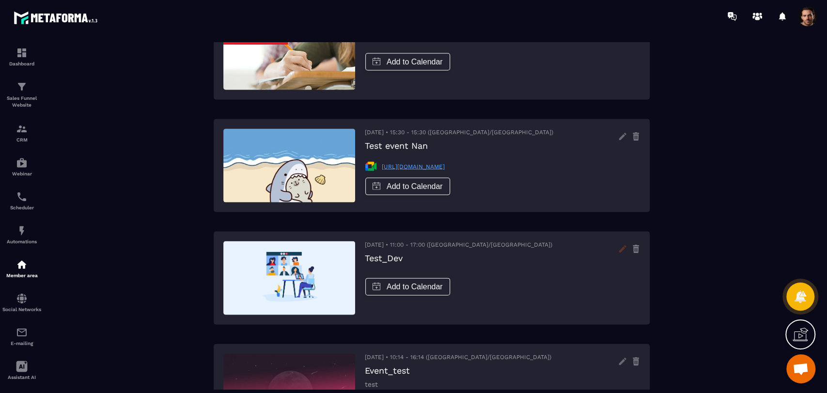
scroll to position [1339, 0]
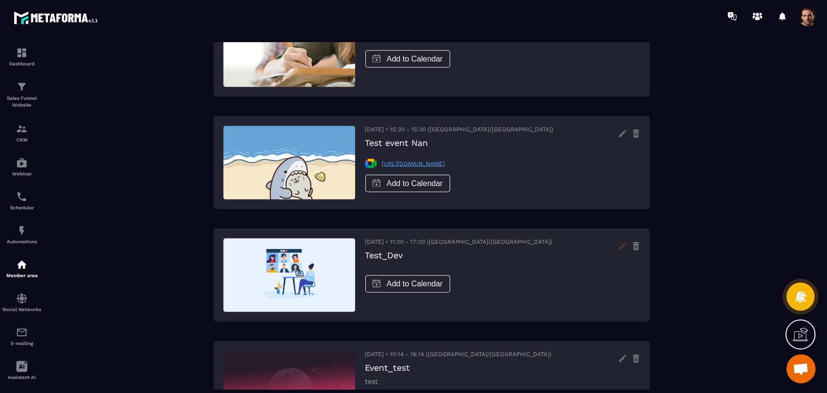
click at [623, 248] on icon at bounding box center [622, 245] width 15 height 15
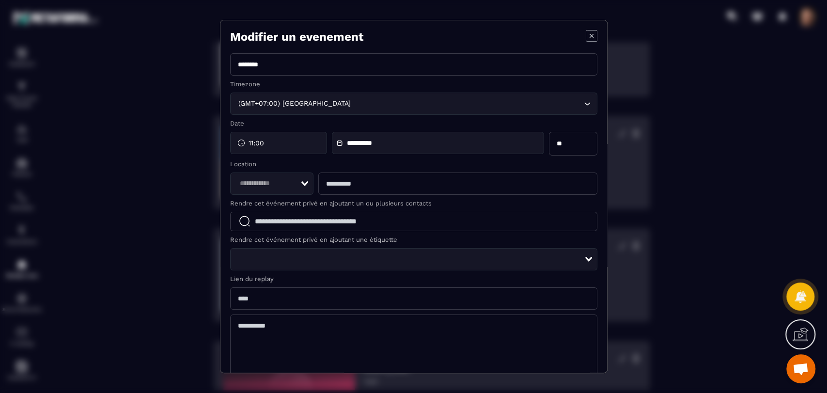
scroll to position [1336, 0]
click at [587, 30] on icon "Modal window" at bounding box center [591, 35] width 11 height 11
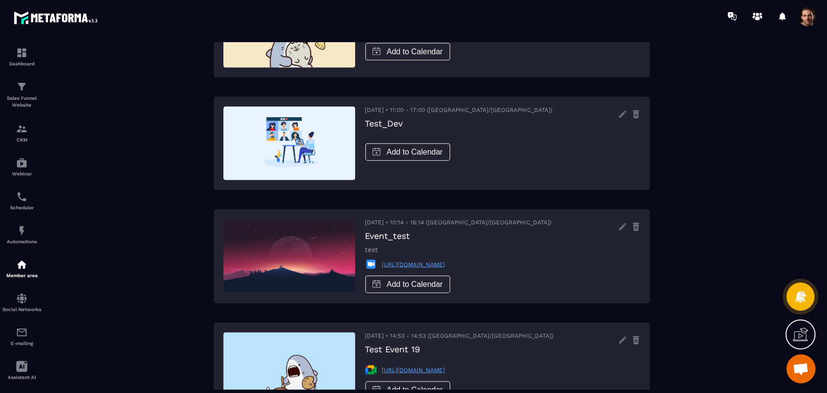
scroll to position [1471, 0]
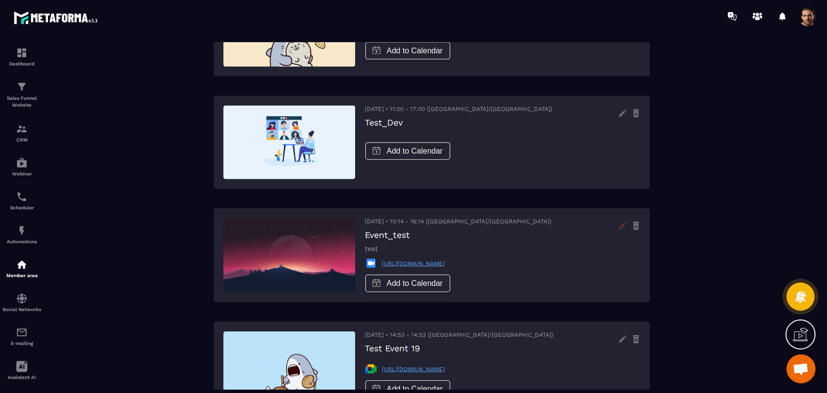
click at [625, 230] on icon at bounding box center [622, 225] width 15 height 15
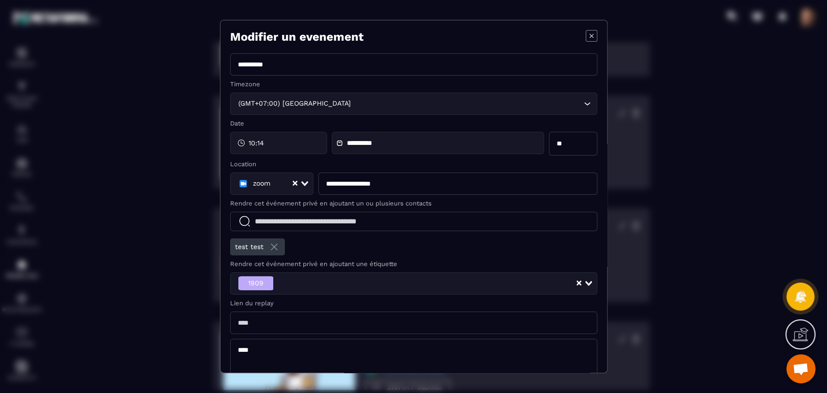
click at [586, 33] on icon "Modal window" at bounding box center [592, 36] width 12 height 12
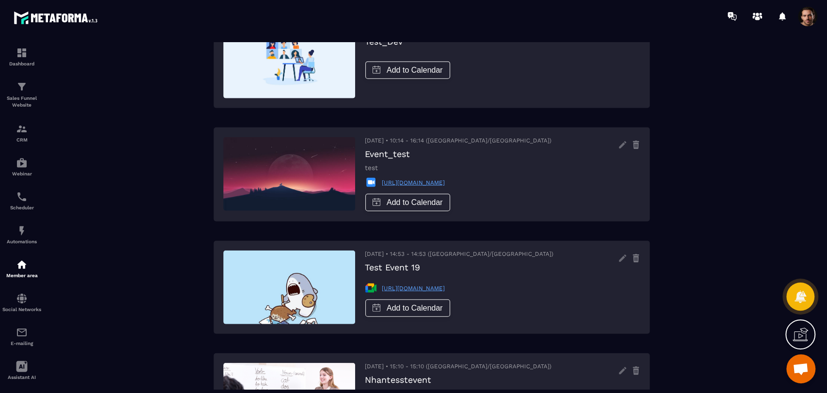
scroll to position [1553, 0]
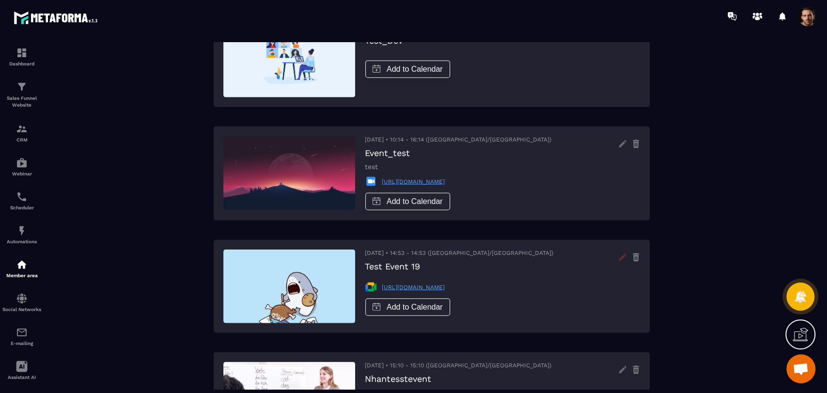
click at [619, 256] on icon at bounding box center [622, 256] width 15 height 15
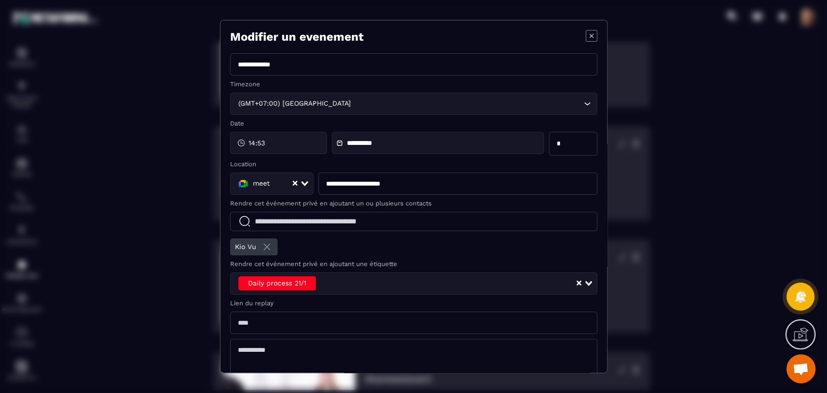
click at [586, 37] on icon "Modal window" at bounding box center [592, 36] width 12 height 12
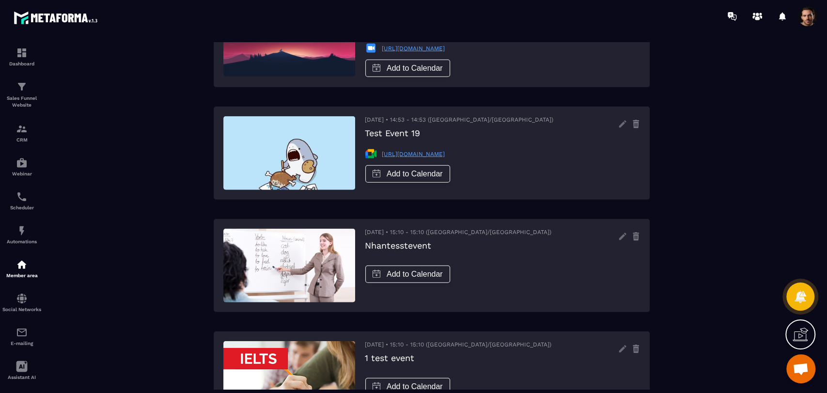
scroll to position [1688, 0]
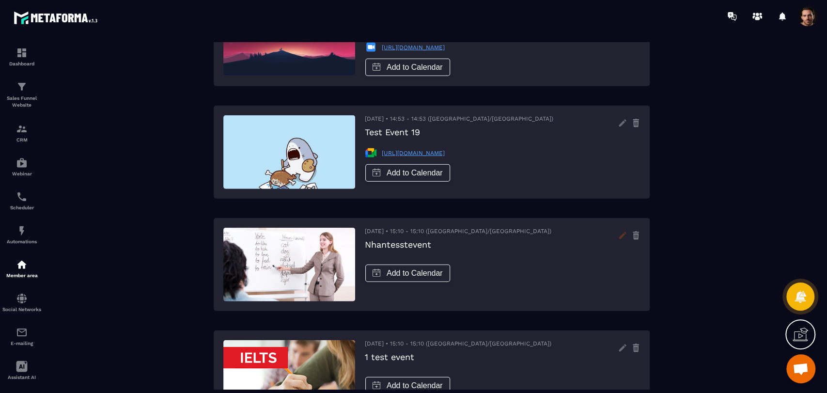
click at [624, 243] on icon at bounding box center [622, 235] width 15 height 15
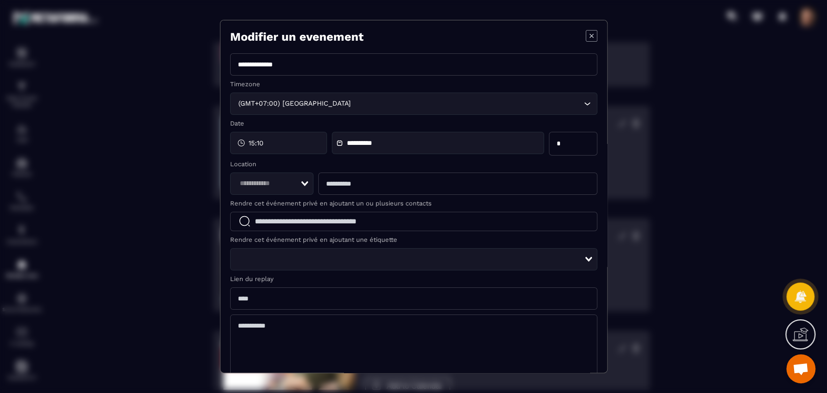
click at [586, 32] on icon "Modal window" at bounding box center [592, 36] width 12 height 12
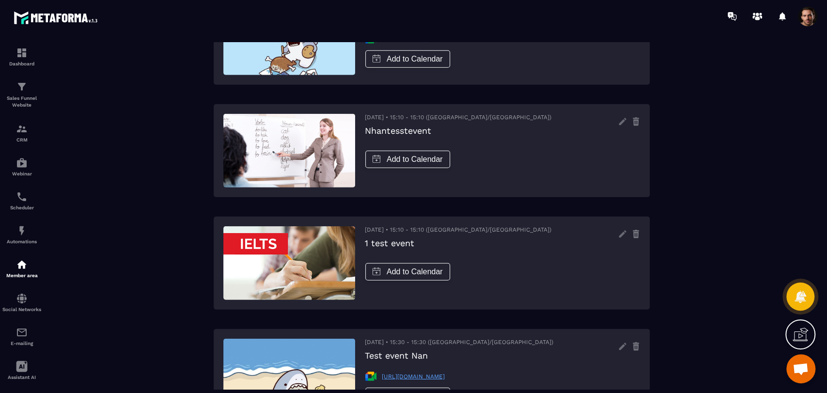
scroll to position [1802, 0]
click at [618, 236] on icon at bounding box center [622, 233] width 15 height 15
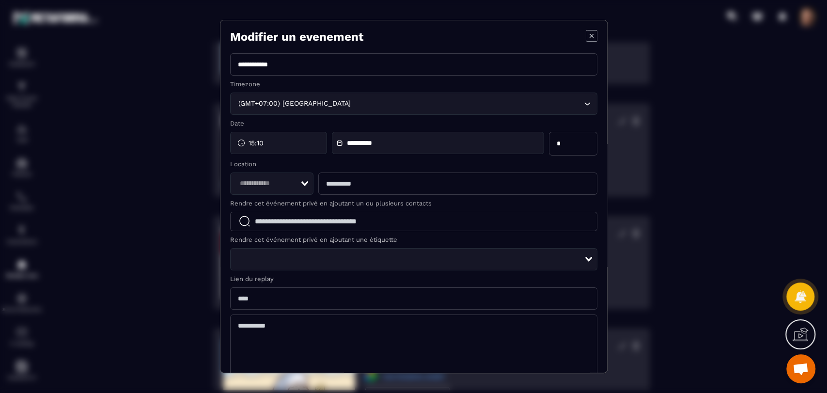
click at [586, 31] on icon "Modal window" at bounding box center [592, 36] width 12 height 12
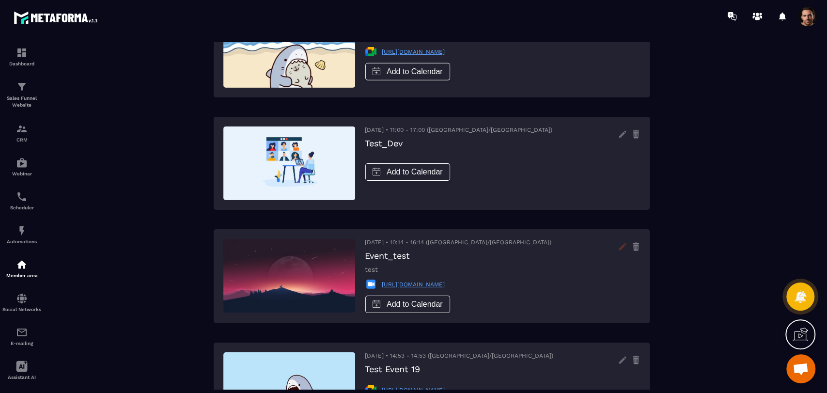
scroll to position [2125, 0]
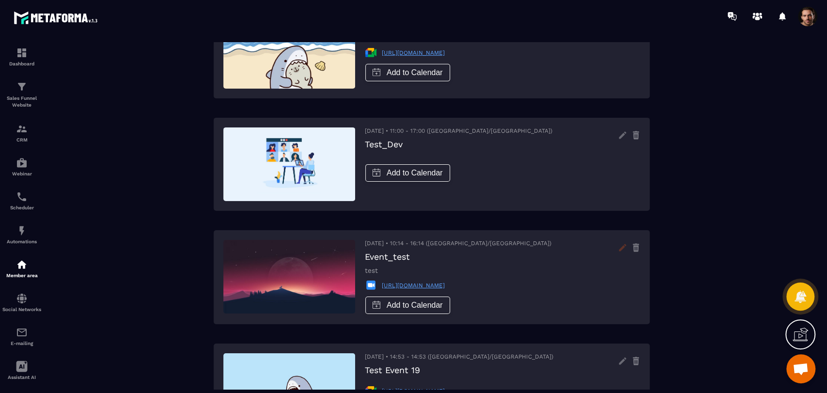
click at [624, 252] on icon at bounding box center [622, 247] width 15 height 15
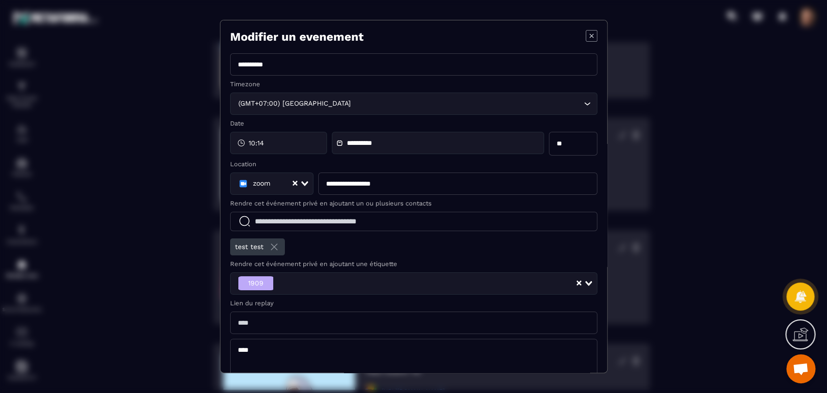
click at [586, 37] on icon "Modal window" at bounding box center [592, 36] width 12 height 12
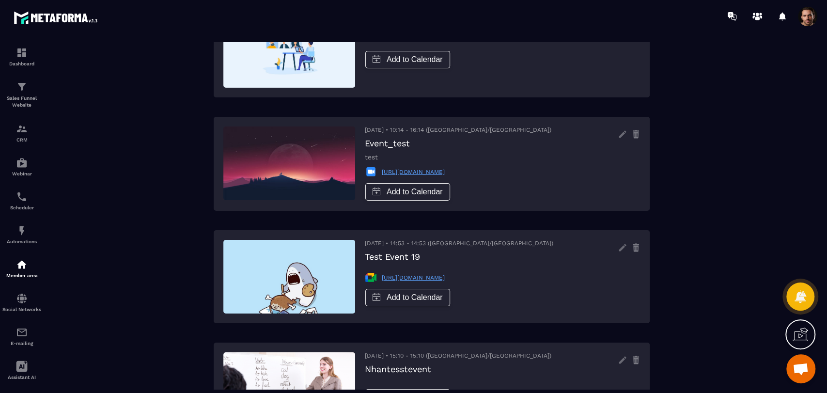
scroll to position [2239, 0]
click at [621, 248] on icon at bounding box center [622, 246] width 7 height 7
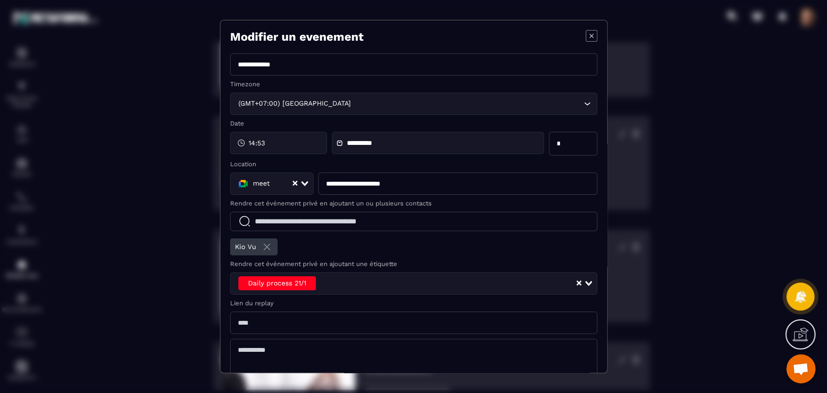
click at [587, 32] on icon "Modal window" at bounding box center [592, 36] width 12 height 12
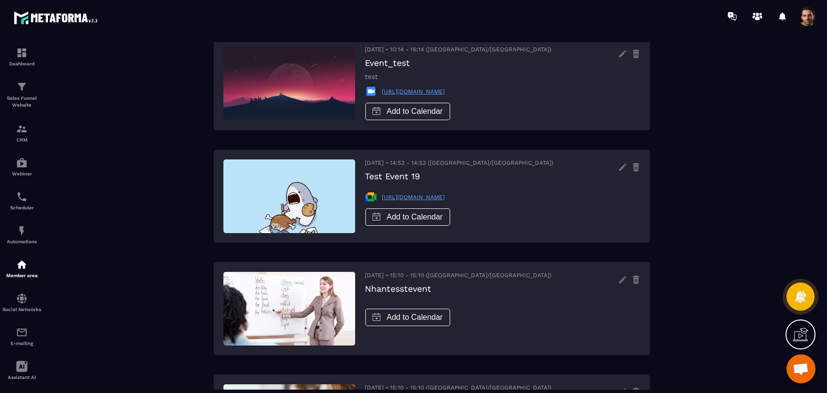
scroll to position [2332, 0]
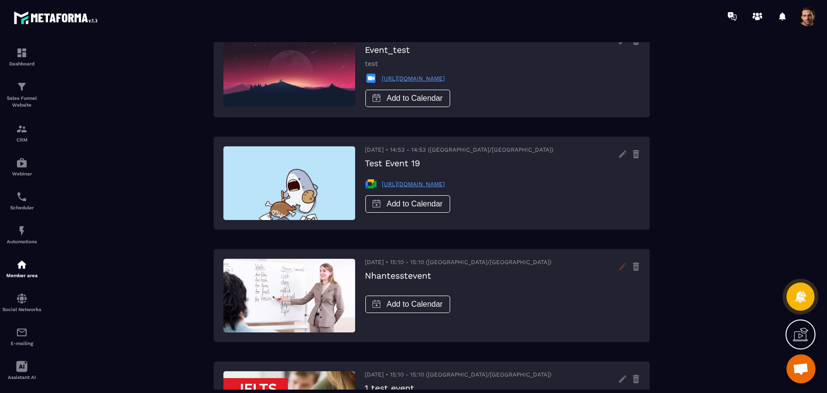
click at [620, 268] on icon at bounding box center [622, 266] width 7 height 7
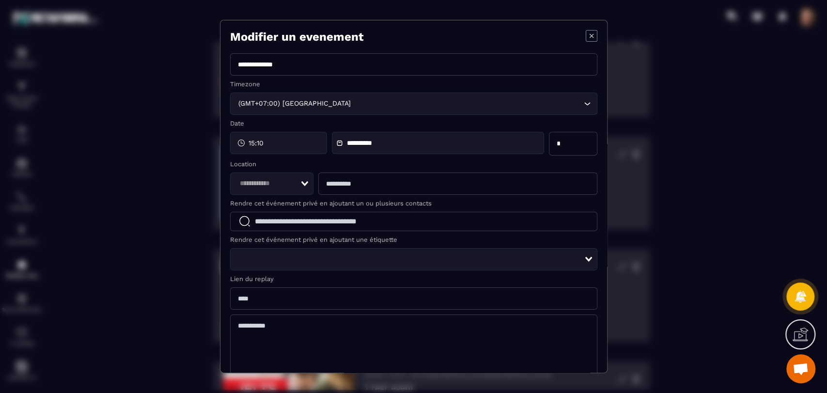
click at [586, 31] on icon "Modal window" at bounding box center [592, 36] width 12 height 12
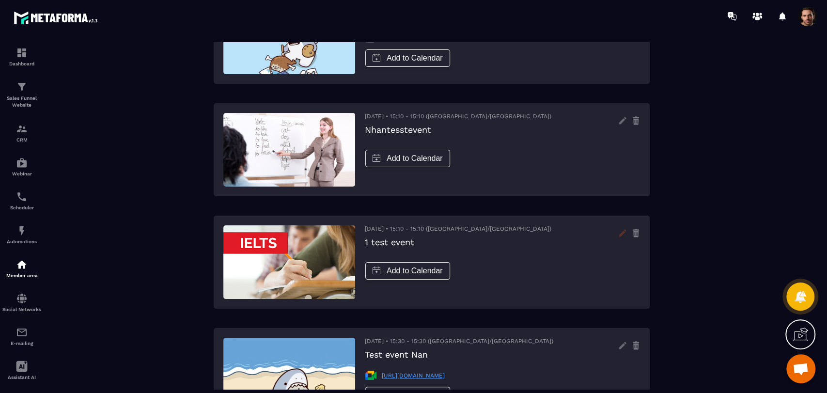
scroll to position [2478, 0]
click at [620, 235] on icon at bounding box center [622, 232] width 7 height 7
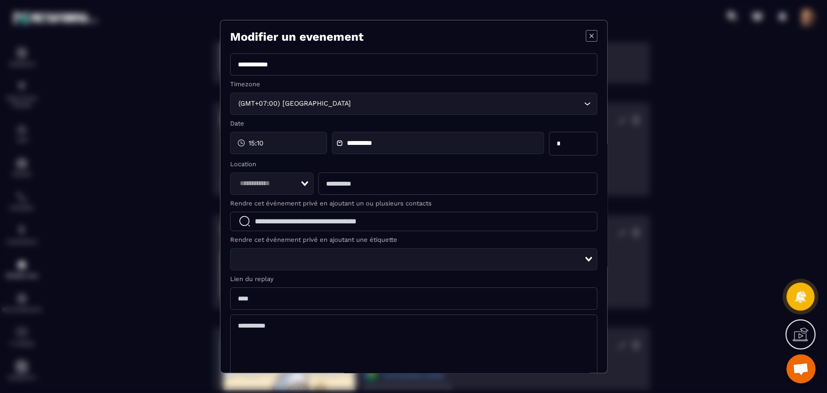
click at [586, 36] on icon "Modal window" at bounding box center [592, 36] width 12 height 12
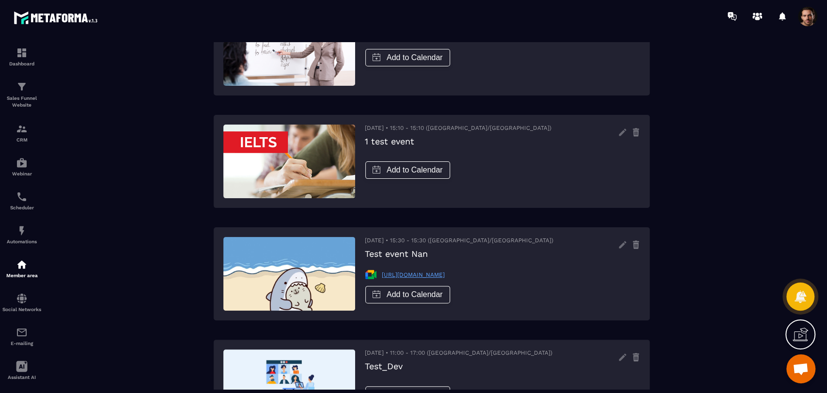
scroll to position [2581, 0]
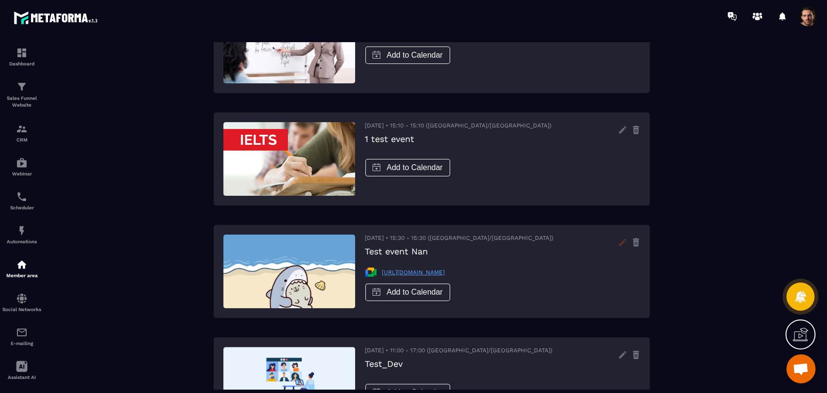
click at [620, 246] on icon at bounding box center [622, 241] width 15 height 15
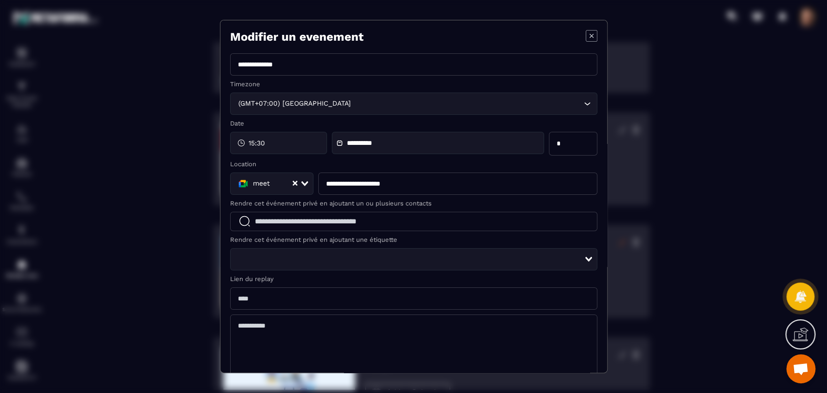
scroll to position [2580, 0]
click at [586, 33] on icon "Modal window" at bounding box center [592, 36] width 12 height 12
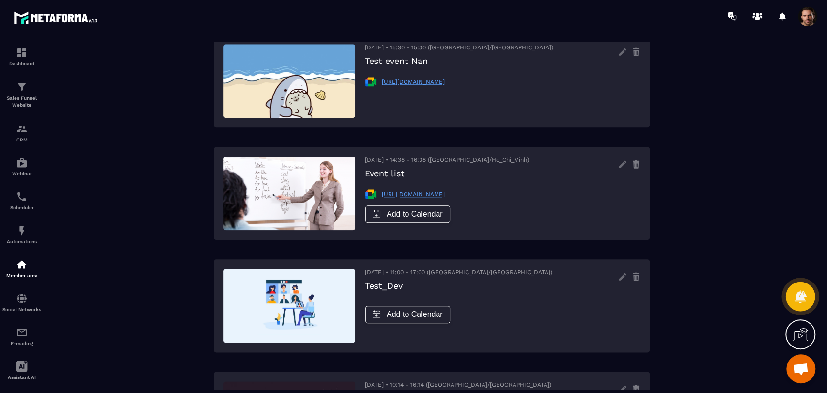
scroll to position [634, 0]
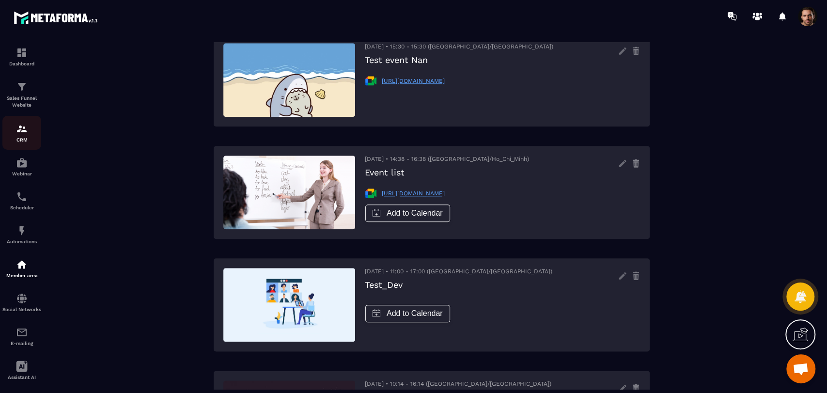
click at [15, 137] on p "CRM" at bounding box center [21, 139] width 39 height 5
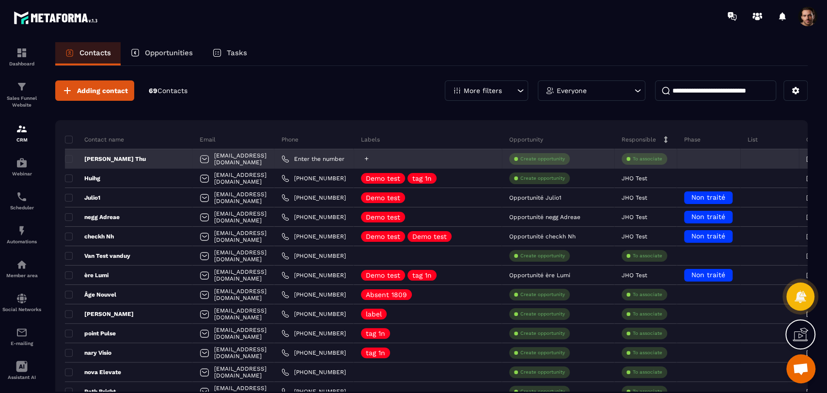
click at [370, 158] on icon at bounding box center [366, 158] width 6 height 6
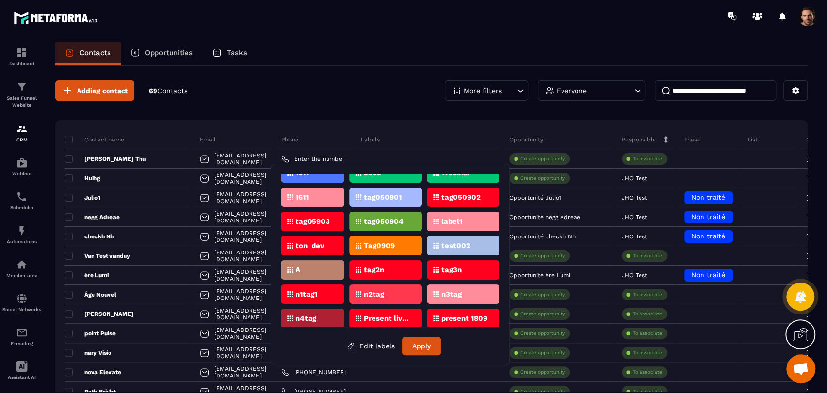
scroll to position [112, 0]
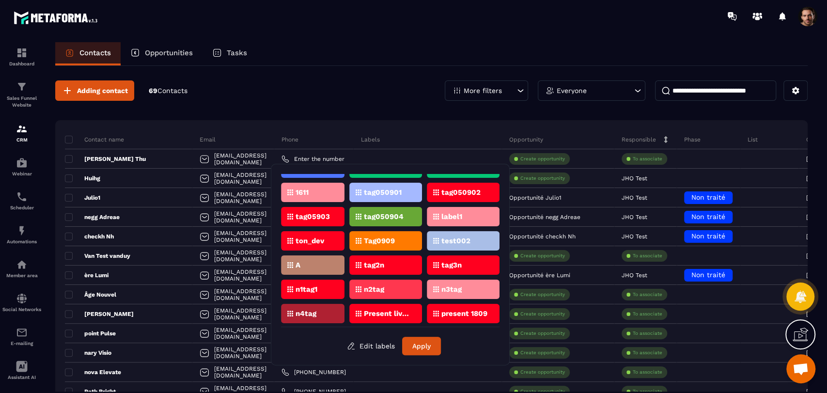
click at [306, 292] on div "n1tag1" at bounding box center [312, 288] width 63 height 19
click at [411, 344] on button "Apply" at bounding box center [421, 346] width 39 height 18
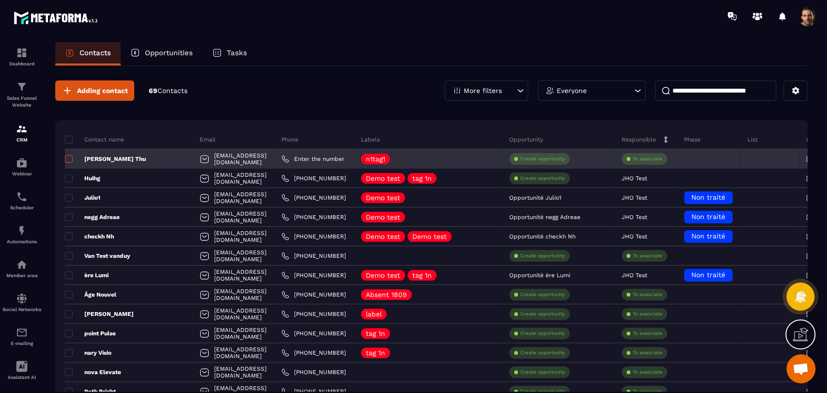
click at [67, 156] on span at bounding box center [69, 159] width 8 height 8
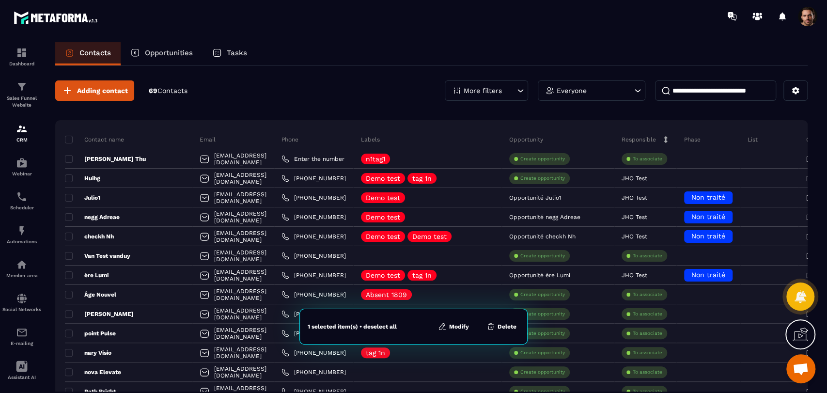
click at [494, 324] on icon at bounding box center [490, 326] width 9 height 9
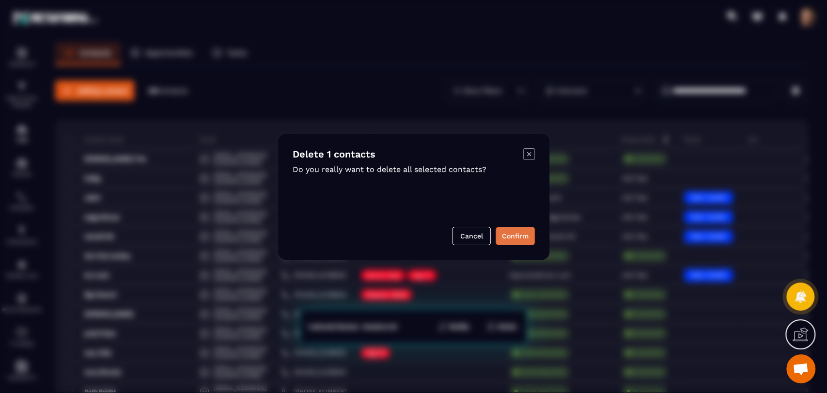
click at [512, 235] on button "Confirm" at bounding box center [515, 236] width 39 height 18
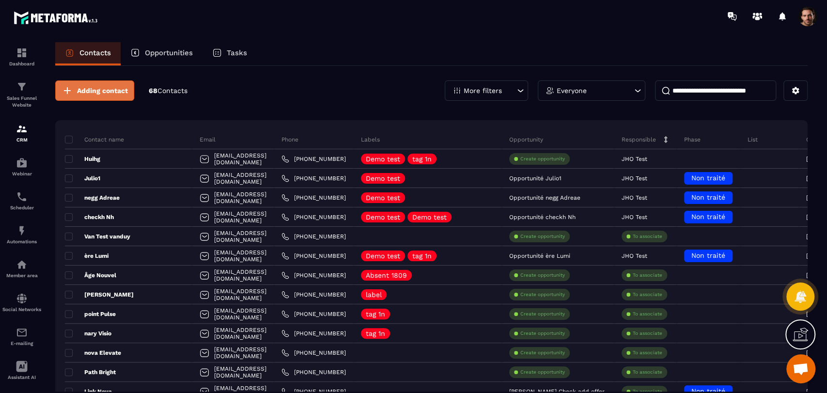
click at [94, 93] on span "Adding contact" at bounding box center [102, 91] width 51 height 10
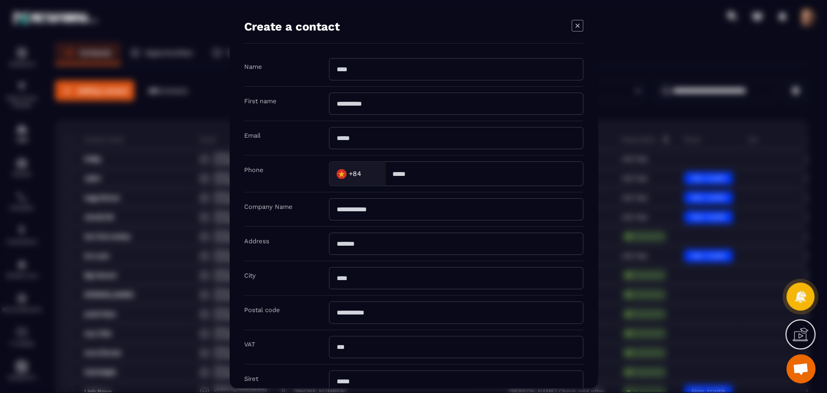
click at [433, 75] on input "Modal window" at bounding box center [456, 69] width 254 height 22
type input "****"
click at [348, 106] on input "Modal window" at bounding box center [456, 104] width 254 height 22
type input "*****"
click at [366, 141] on input "Modal window" at bounding box center [456, 138] width 254 height 22
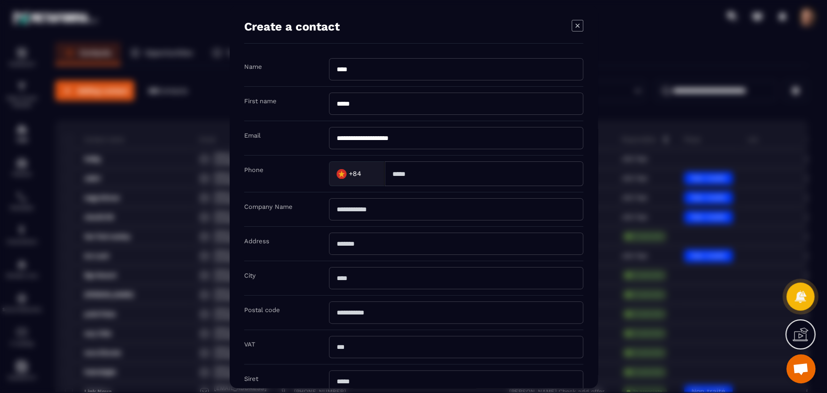
scroll to position [106, 0]
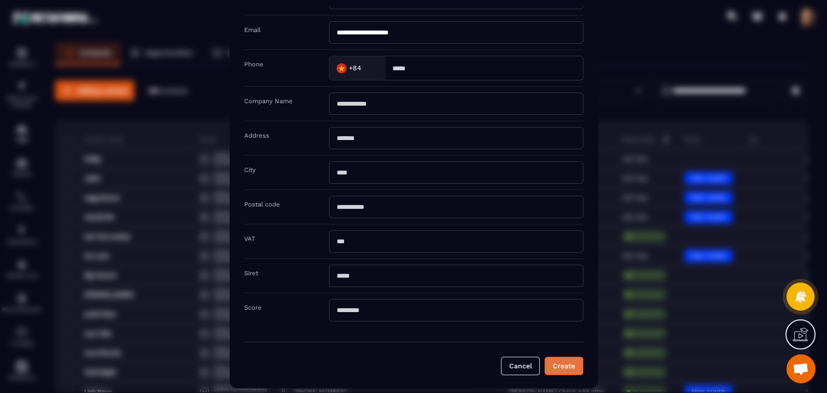
type input "**********"
click at [566, 370] on button "Create" at bounding box center [563, 365] width 39 height 18
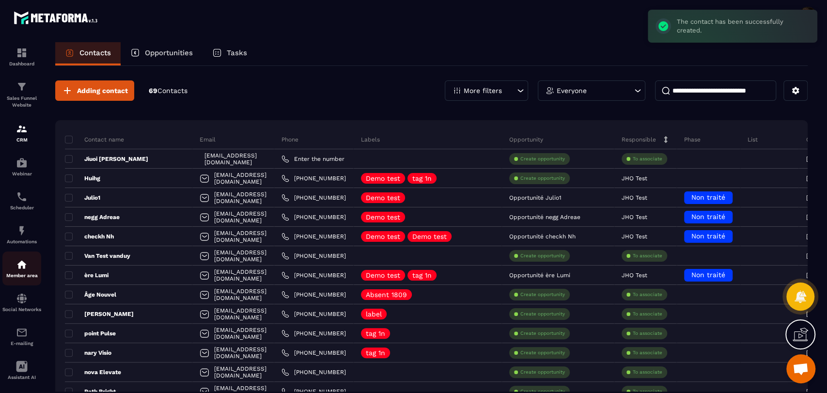
click at [26, 274] on p "Member area" at bounding box center [21, 275] width 39 height 5
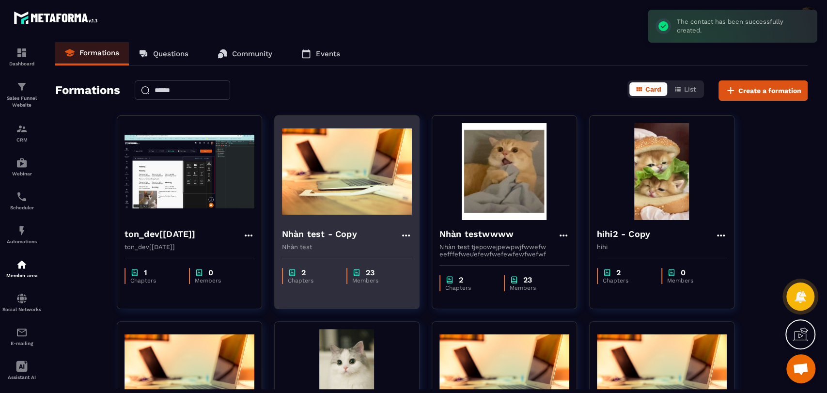
click at [363, 267] on div "2 Chapters 23 Members" at bounding box center [347, 270] width 144 height 41
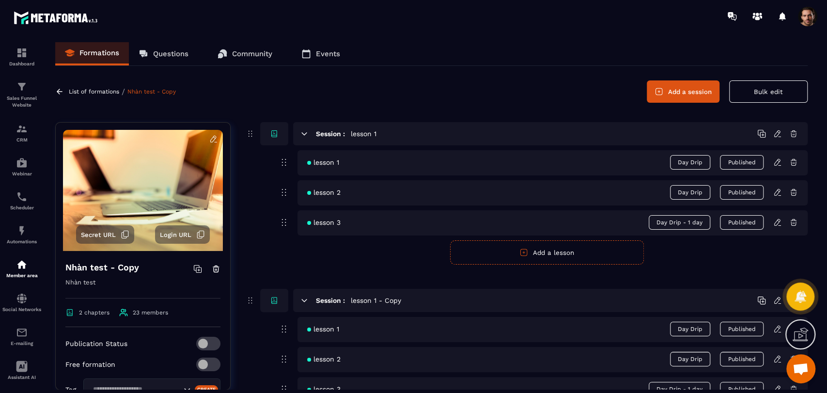
click at [121, 231] on icon at bounding box center [125, 234] width 9 height 9
click at [3, 125] on div "CRM" at bounding box center [21, 132] width 39 height 19
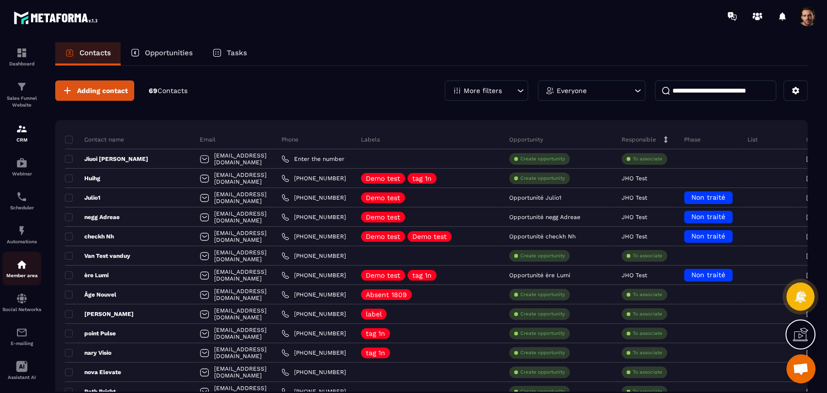
click at [19, 282] on link "Member area" at bounding box center [21, 268] width 39 height 34
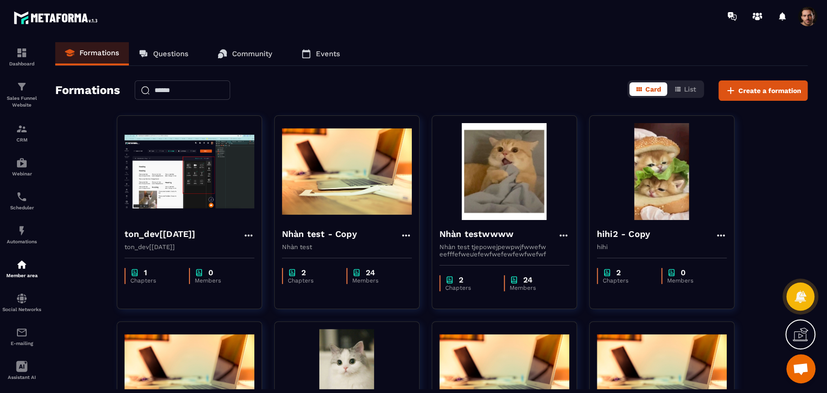
click at [320, 50] on p "Events" at bounding box center [328, 53] width 24 height 9
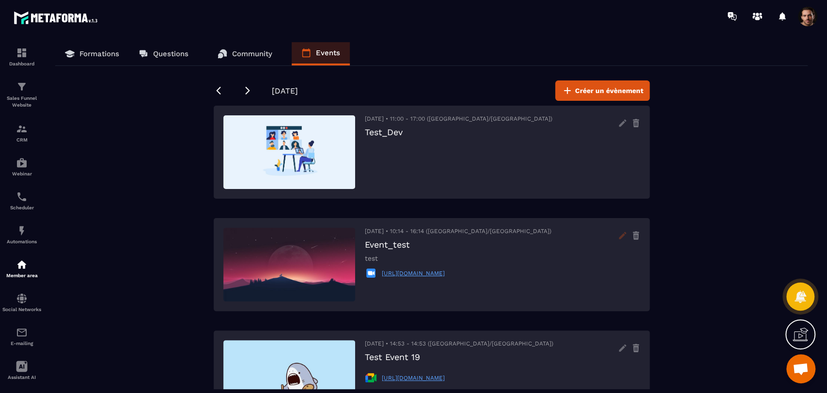
click at [616, 237] on icon at bounding box center [622, 235] width 15 height 15
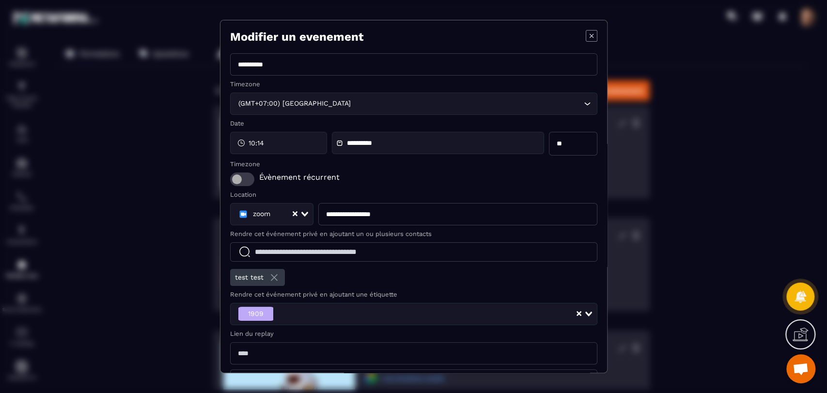
click at [586, 36] on icon "Modal window" at bounding box center [592, 36] width 12 height 12
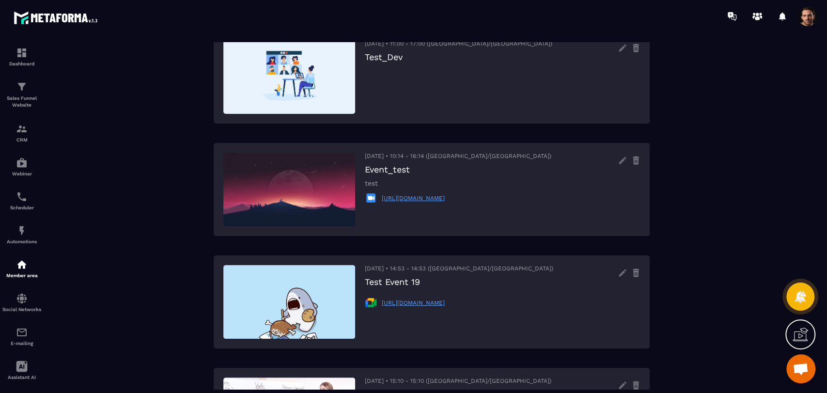
scroll to position [75, 0]
click at [622, 271] on icon at bounding box center [622, 272] width 7 height 7
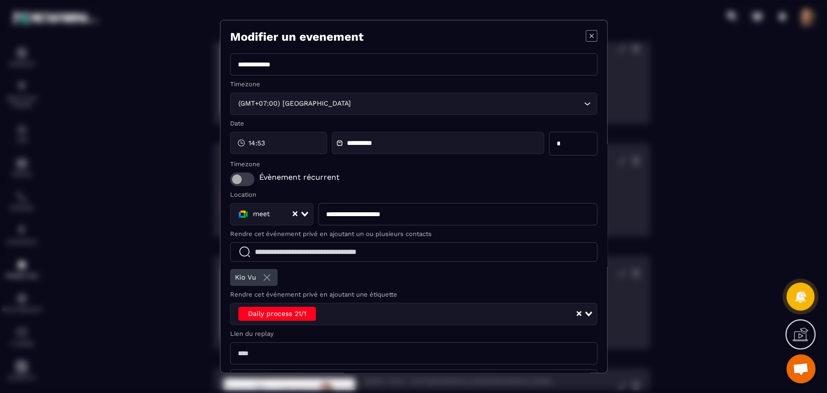
click at [588, 38] on icon "Modal window" at bounding box center [592, 36] width 12 height 12
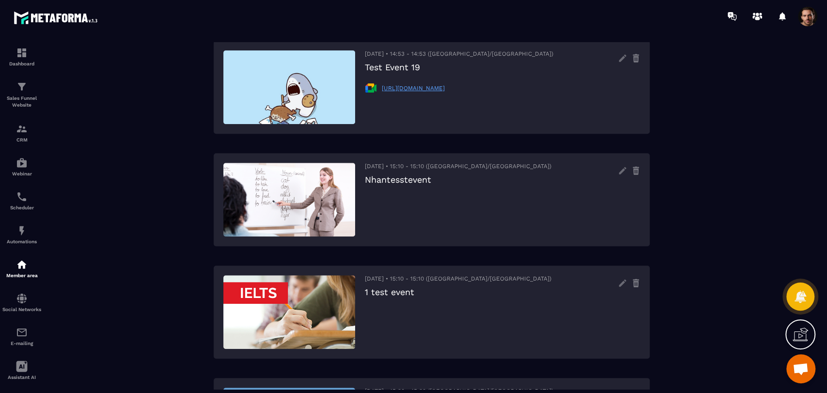
scroll to position [0, 0]
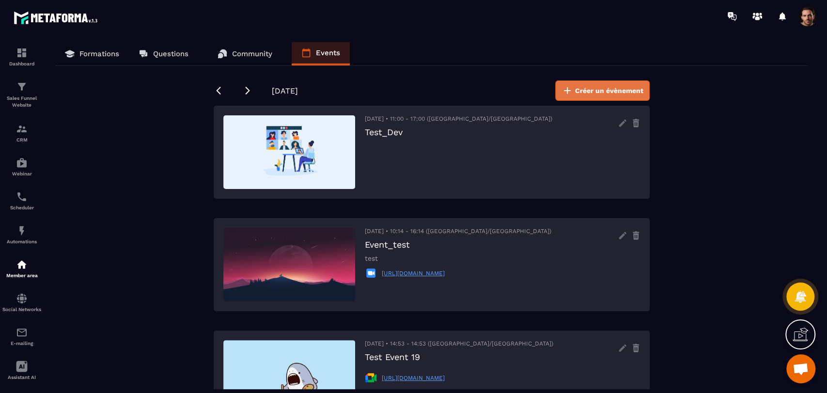
click at [612, 86] on span "Créer un évènement" at bounding box center [609, 91] width 68 height 10
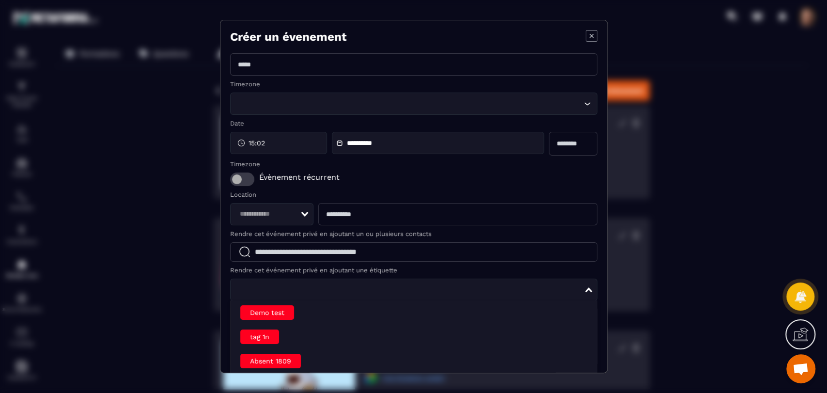
click at [329, 300] on div "Loading..." at bounding box center [413, 290] width 367 height 22
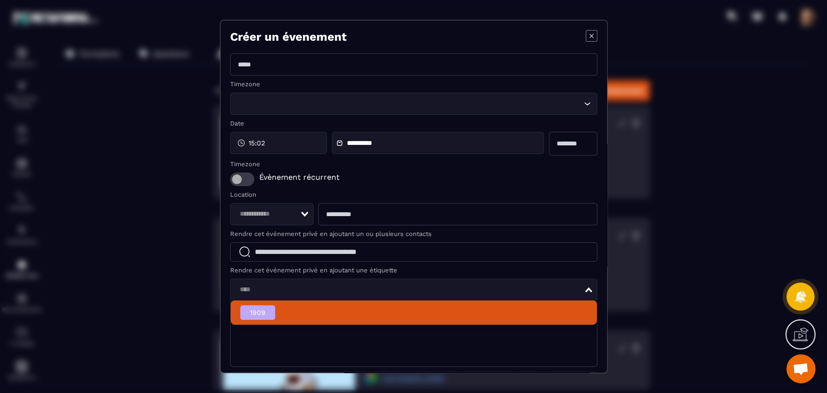
click at [232, 315] on li "1909" at bounding box center [414, 312] width 366 height 24
type input "****"
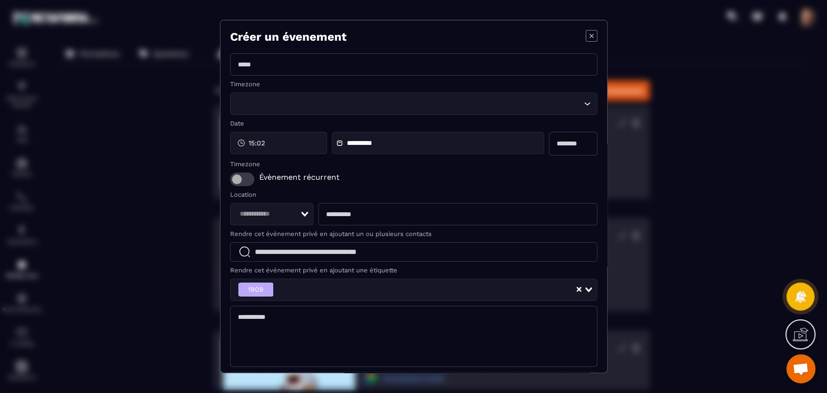
click at [308, 54] on input "Modal window" at bounding box center [413, 64] width 367 height 22
type input "******"
click at [279, 106] on input "Search for option" at bounding box center [408, 103] width 345 height 11
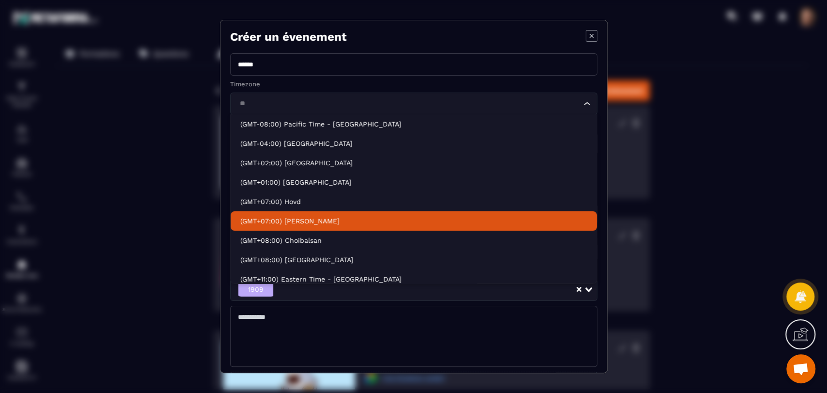
click at [298, 219] on p "(GMT+07:00) Ho Chi Minh" at bounding box center [413, 221] width 347 height 10
type input "**"
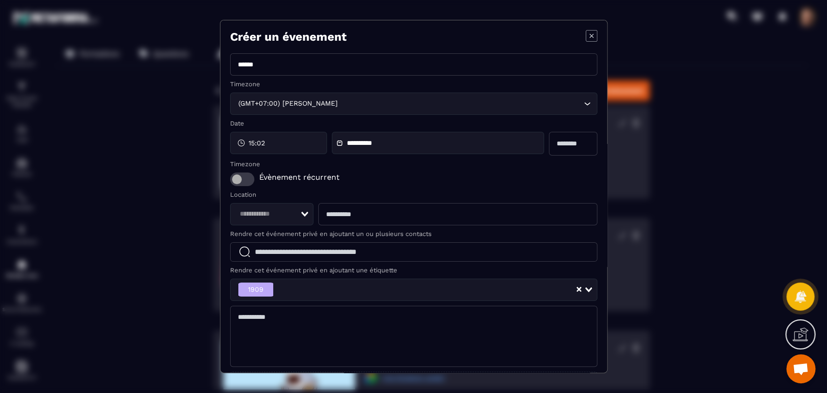
click at [560, 138] on input "Modal window" at bounding box center [573, 144] width 48 height 24
type input "*"
click at [258, 217] on input "Search for option" at bounding box center [268, 214] width 64 height 11
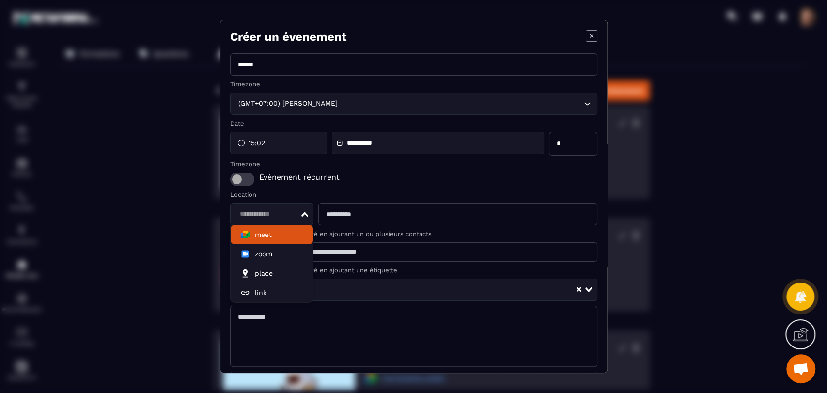
click at [266, 234] on span "meet" at bounding box center [263, 235] width 17 height 10
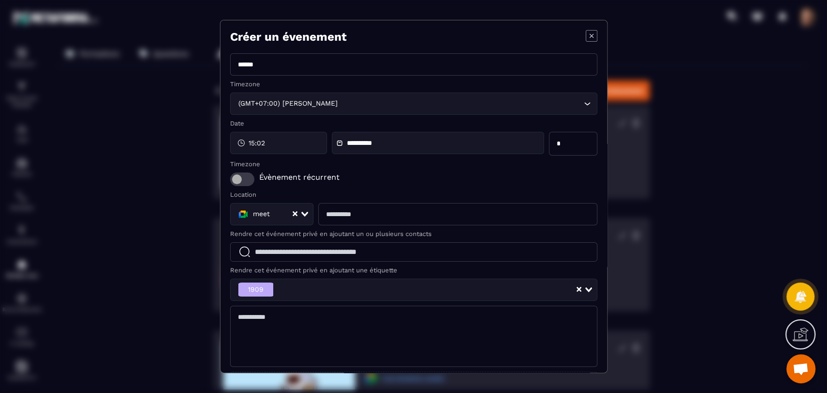
click at [357, 225] on input "Modal window" at bounding box center [457, 214] width 279 height 22
type input "**********"
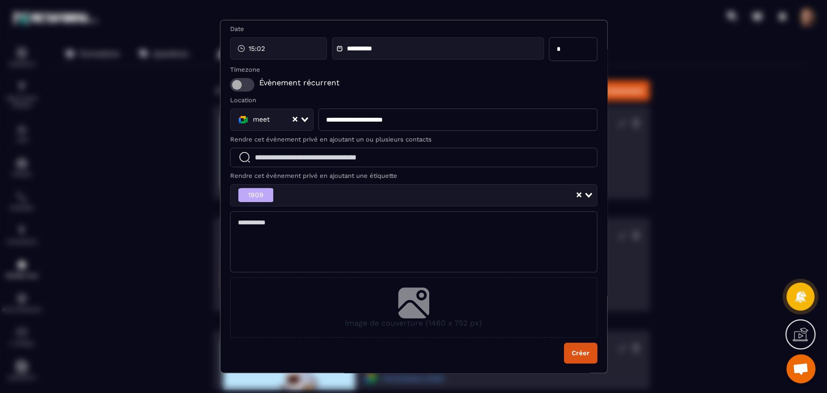
click at [409, 295] on icon "Modal window" at bounding box center [413, 301] width 31 height 28
click at [0, 0] on input "image de couverture (1460 x 752 px)" at bounding box center [0, 0] width 0 height 0
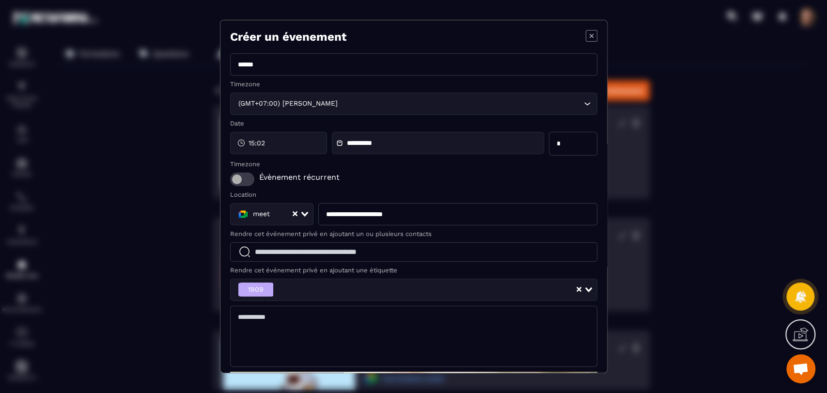
scroll to position [184, 0]
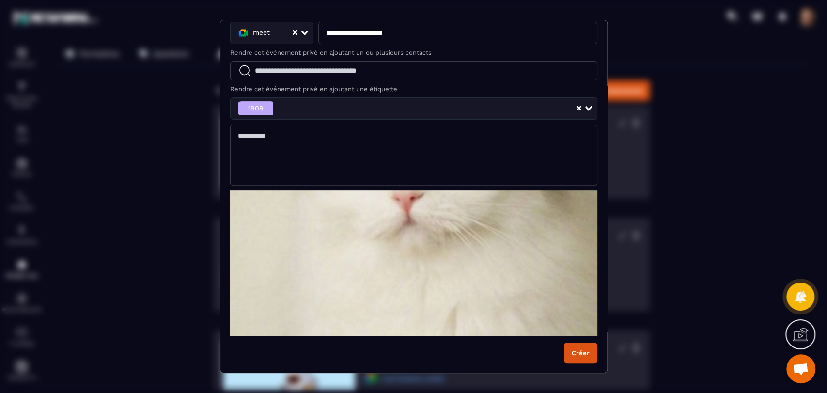
click at [564, 346] on button "Créer" at bounding box center [580, 352] width 33 height 21
click at [575, 355] on button "Créer" at bounding box center [580, 352] width 33 height 21
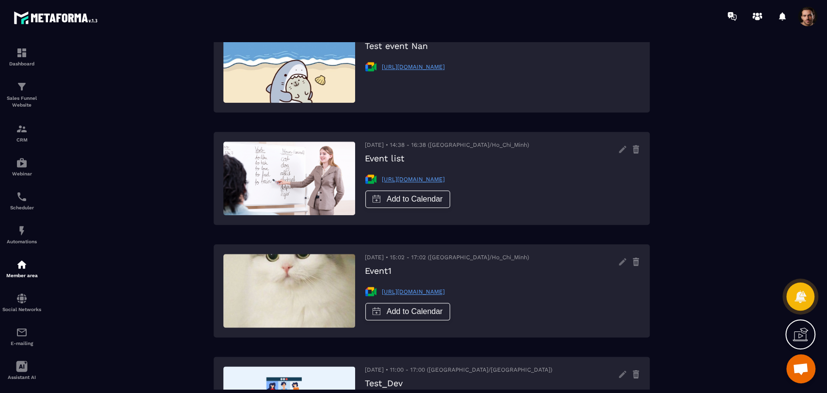
scroll to position [810, 0]
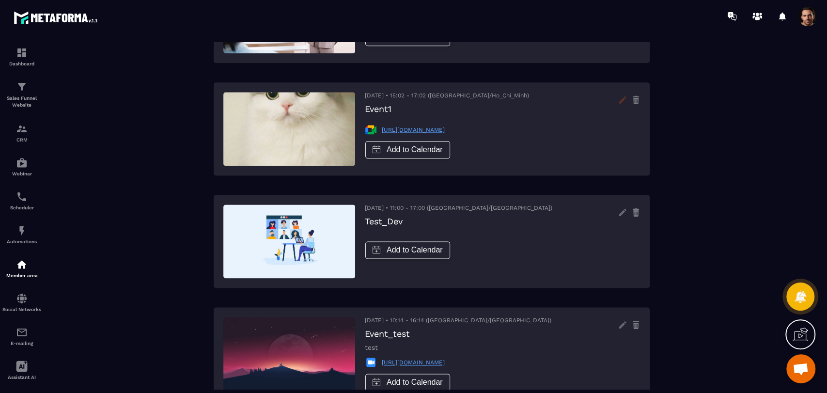
click at [619, 98] on icon at bounding box center [622, 99] width 15 height 15
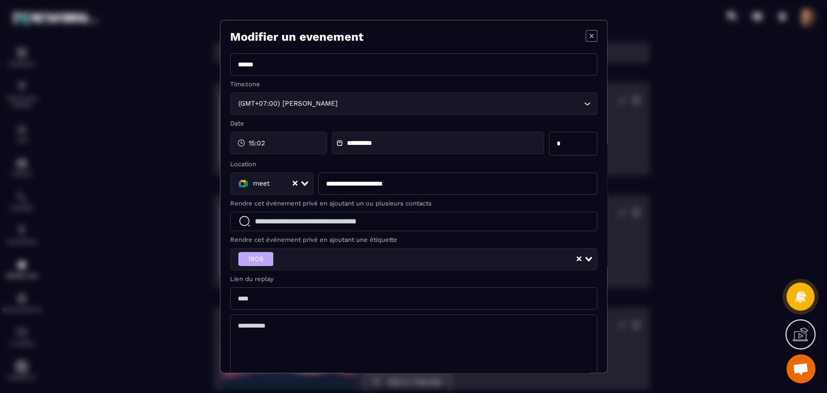
click at [586, 30] on icon "Modal window" at bounding box center [592, 36] width 12 height 12
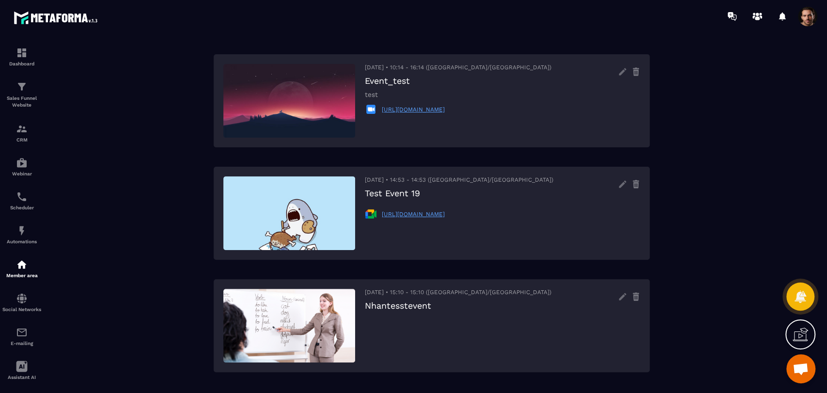
scroll to position [0, 0]
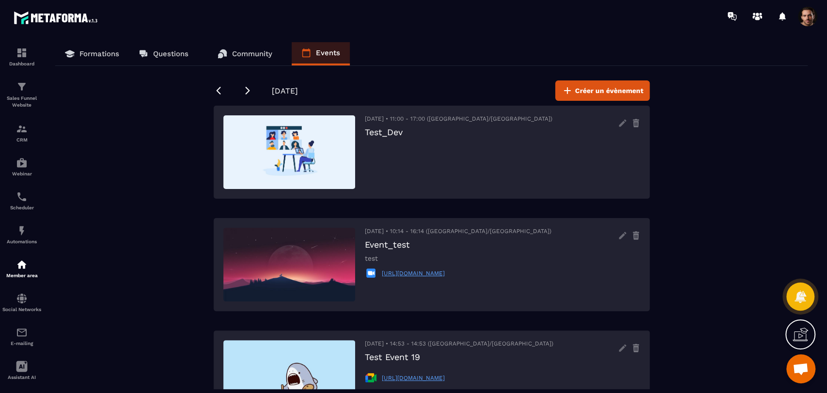
click at [104, 61] on link "Formations" at bounding box center [92, 53] width 74 height 23
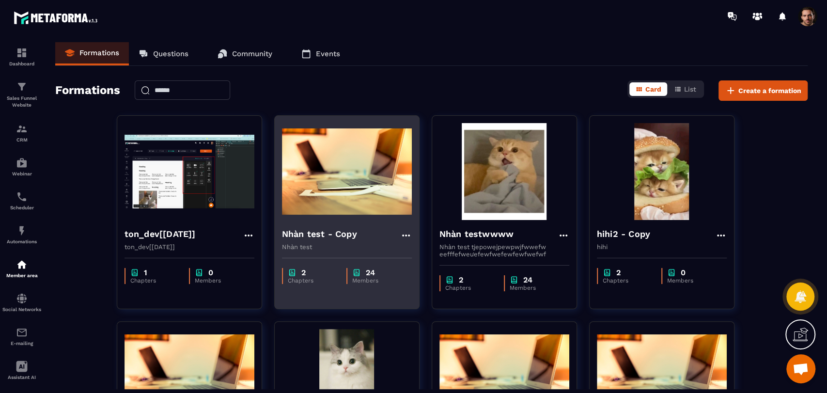
click at [319, 248] on p "Nhàn test" at bounding box center [347, 246] width 130 height 7
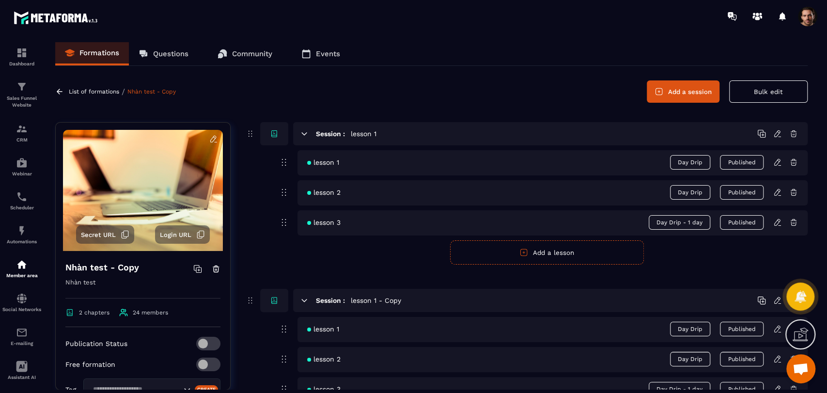
click at [122, 232] on icon at bounding box center [125, 234] width 9 height 9
click at [123, 232] on icon at bounding box center [125, 234] width 9 height 9
click at [319, 54] on p "Events" at bounding box center [328, 53] width 24 height 9
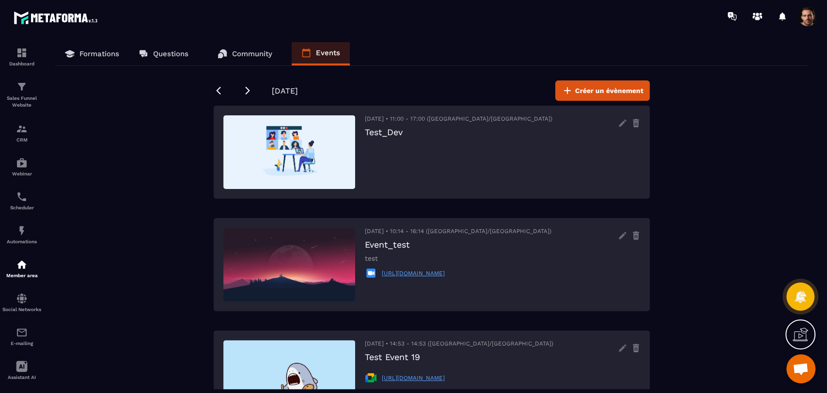
scroll to position [21, 0]
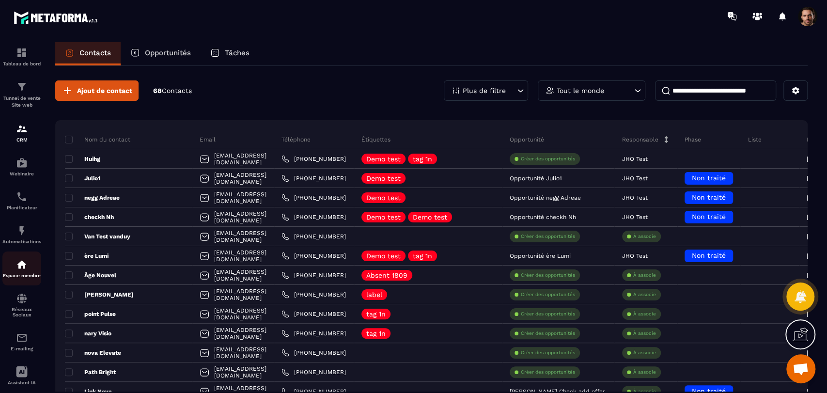
scroll to position [46, 0]
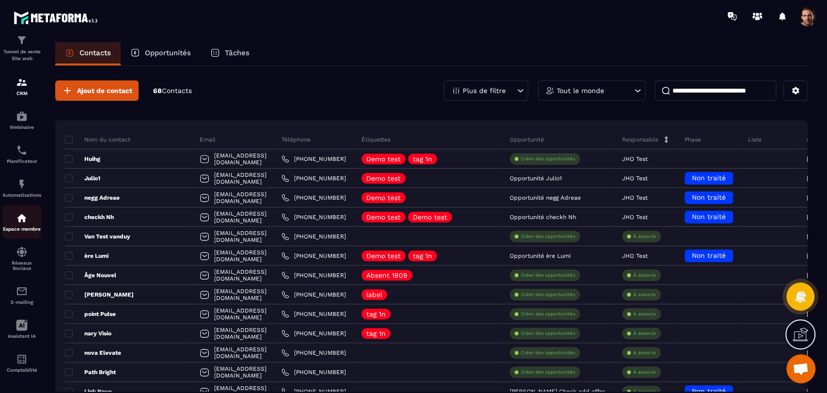
click at [19, 215] on img at bounding box center [22, 218] width 12 height 12
